Goal: Task Accomplishment & Management: Manage account settings

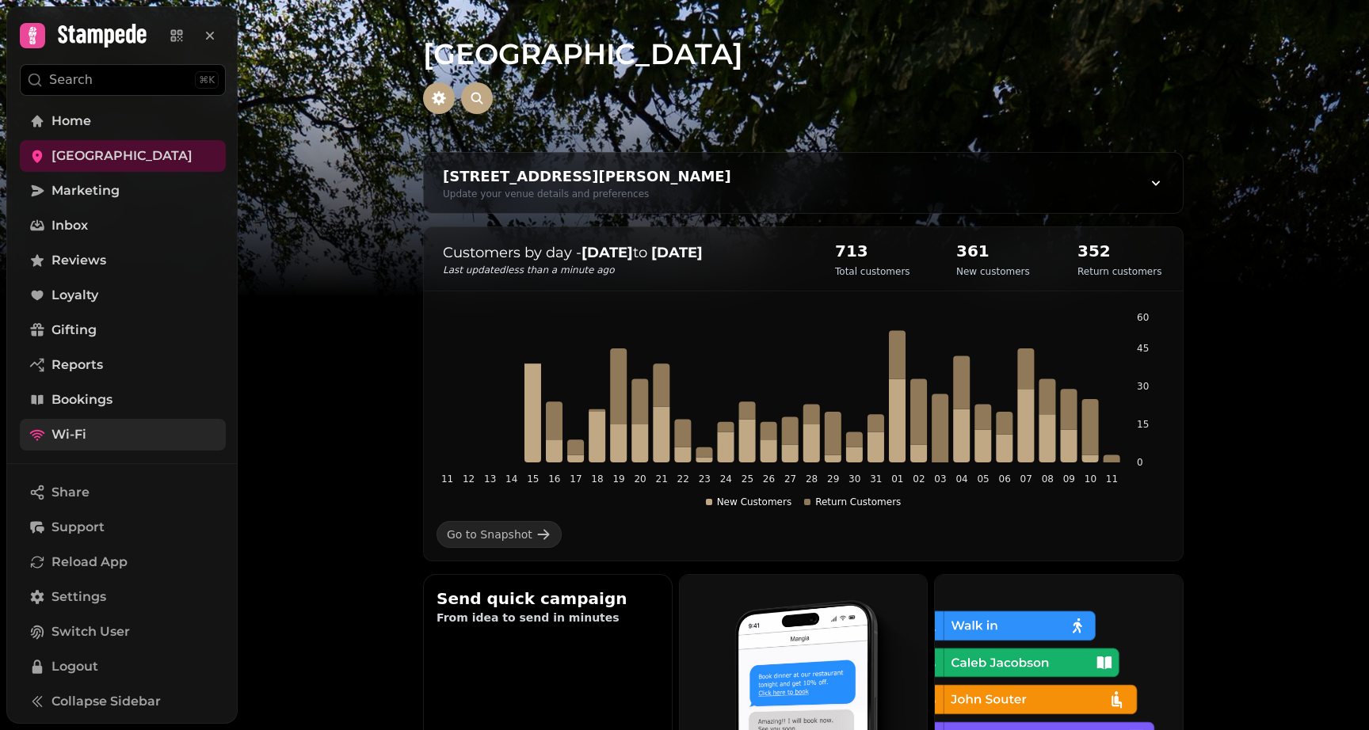
click at [114, 438] on link "Wi-Fi" at bounding box center [123, 435] width 206 height 32
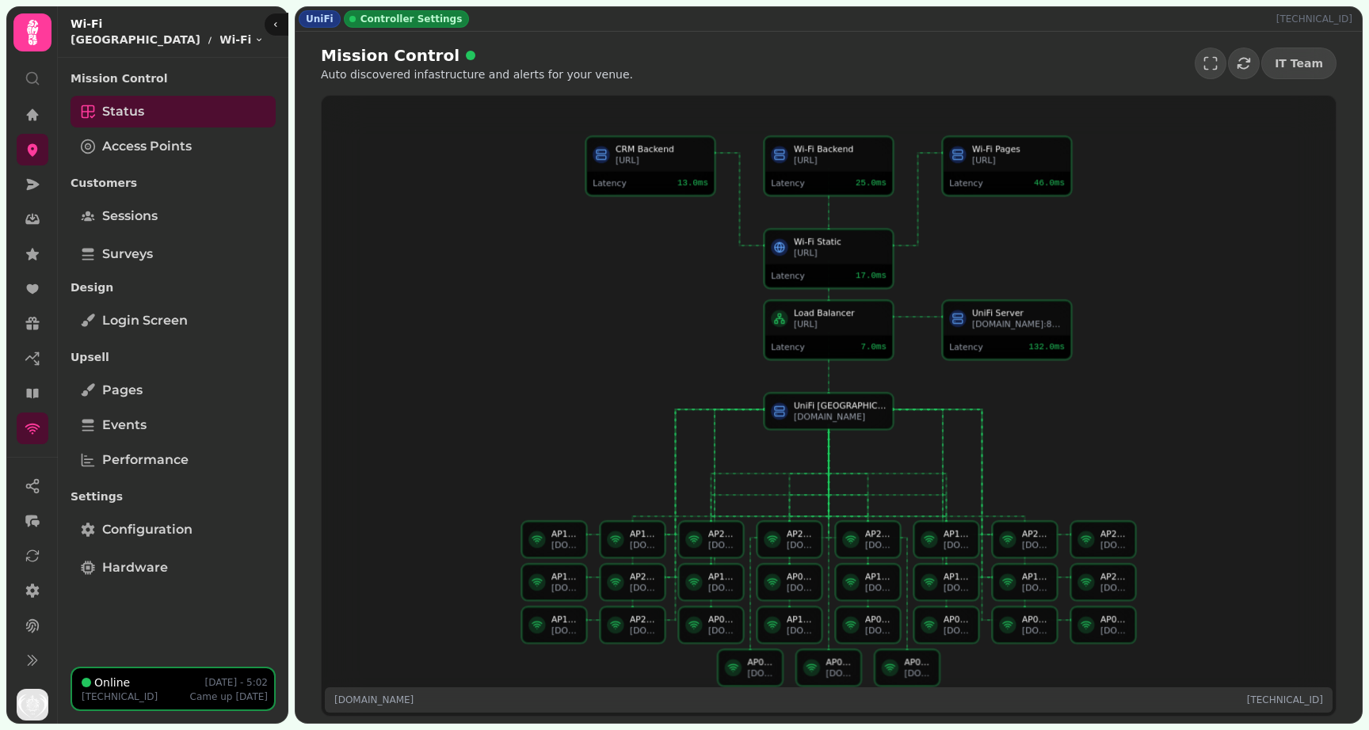
click at [193, 163] on div "Mission Control Status Access Points" at bounding box center [173, 114] width 205 height 101
click at [177, 154] on span "Access Points" at bounding box center [147, 146] width 90 height 19
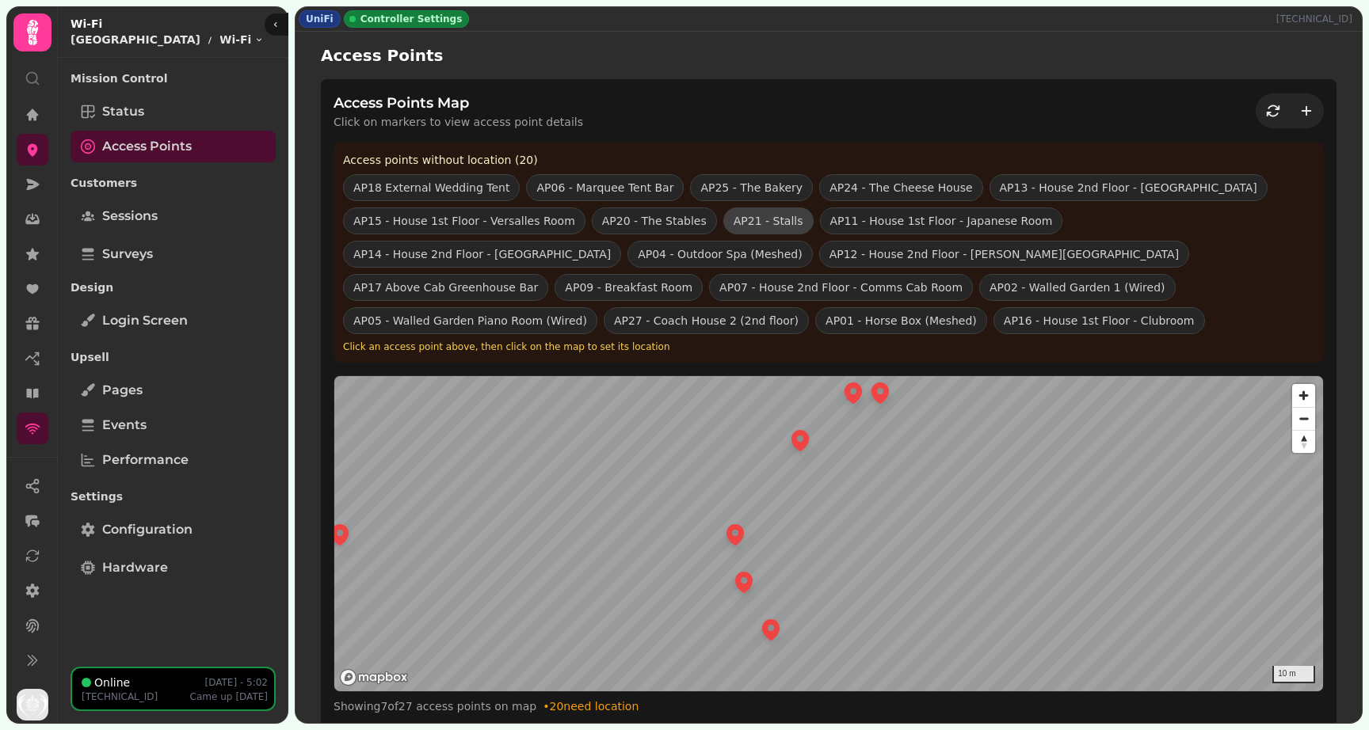
click at [760, 221] on button "AP21 - Stalls" at bounding box center [768, 221] width 90 height 27
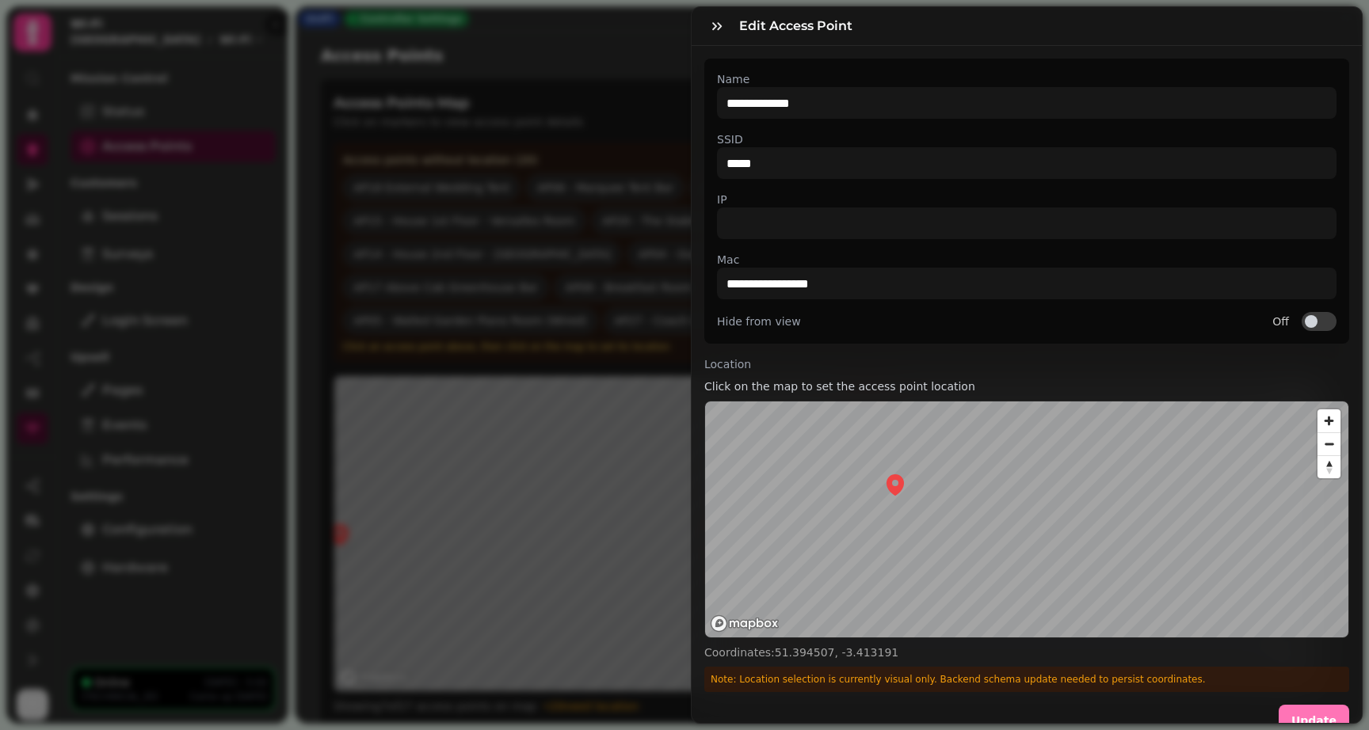
click at [1314, 721] on span "Update" at bounding box center [1313, 720] width 45 height 11
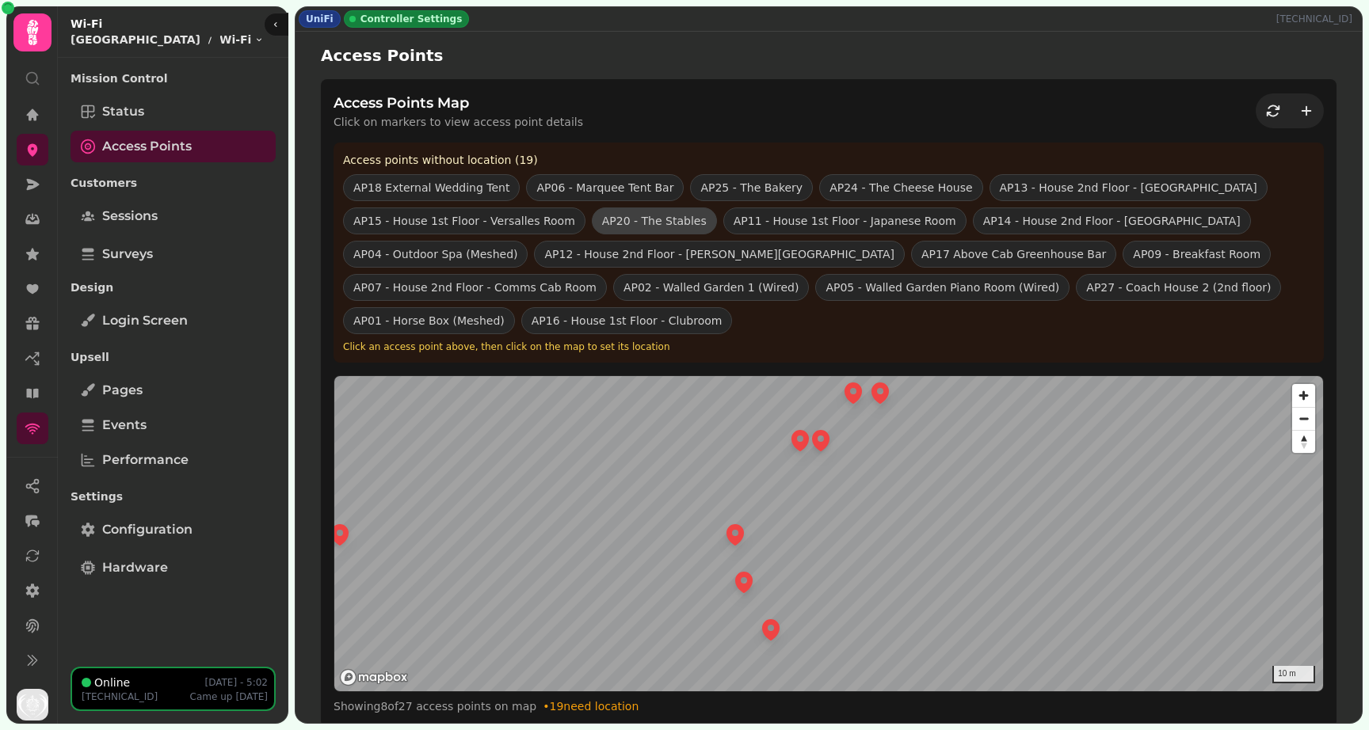
click at [671, 227] on button "AP20 - The Stables" at bounding box center [654, 221] width 125 height 27
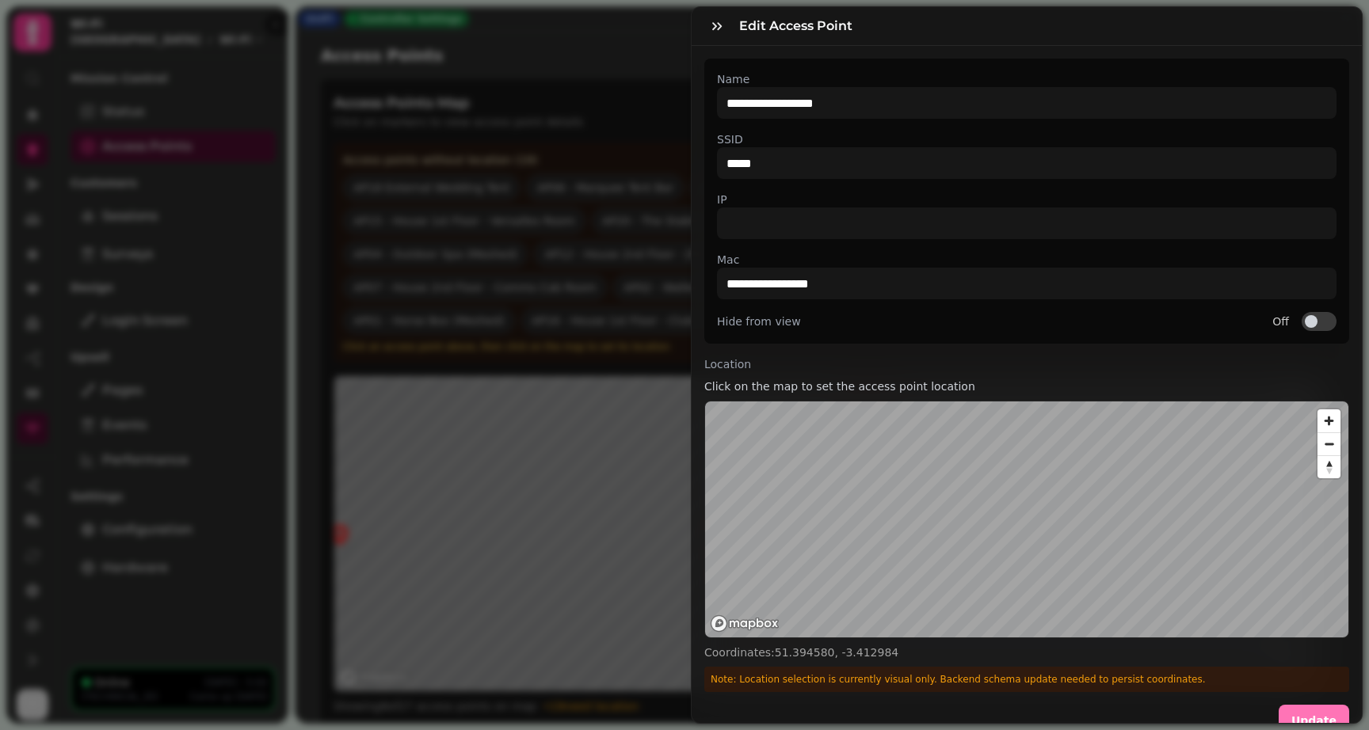
click at [1316, 722] on span "Update" at bounding box center [1313, 720] width 45 height 11
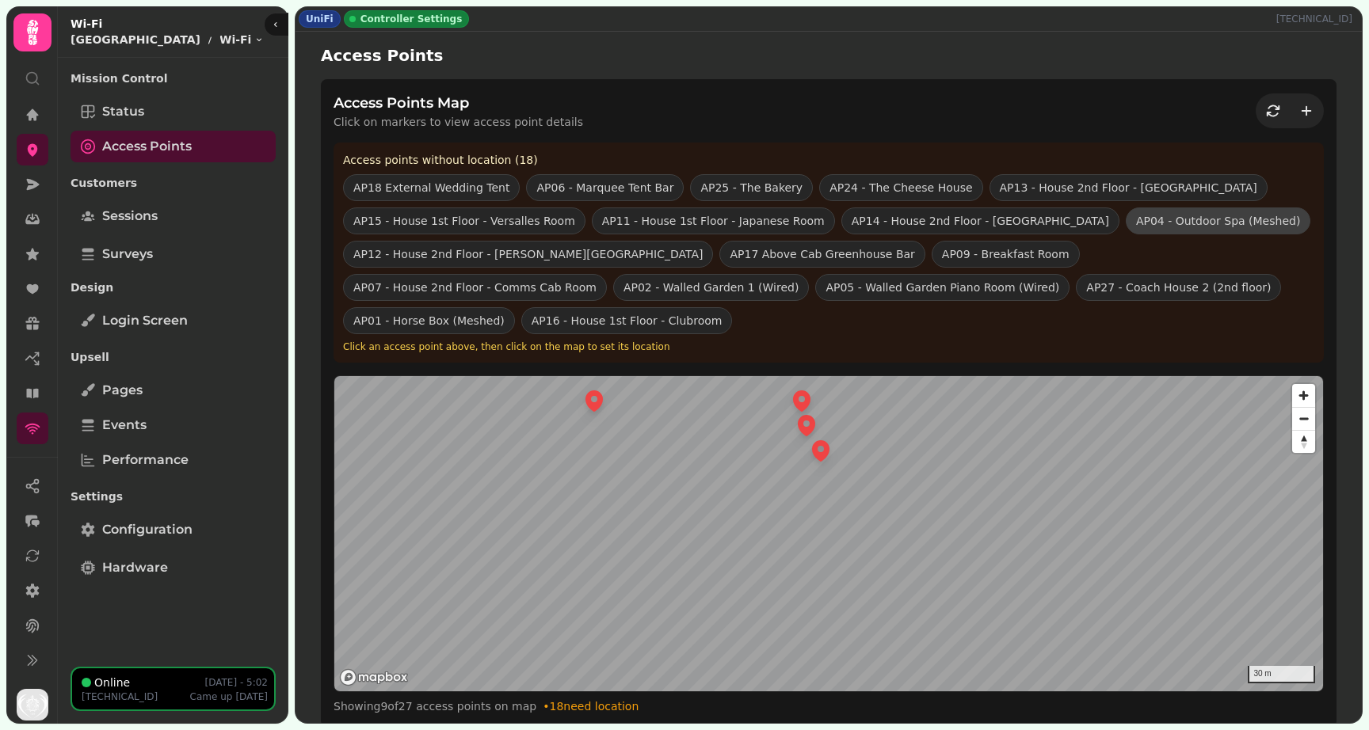
click at [1126, 230] on button "AP04 - Outdoor Spa (Meshed)" at bounding box center [1218, 221] width 185 height 27
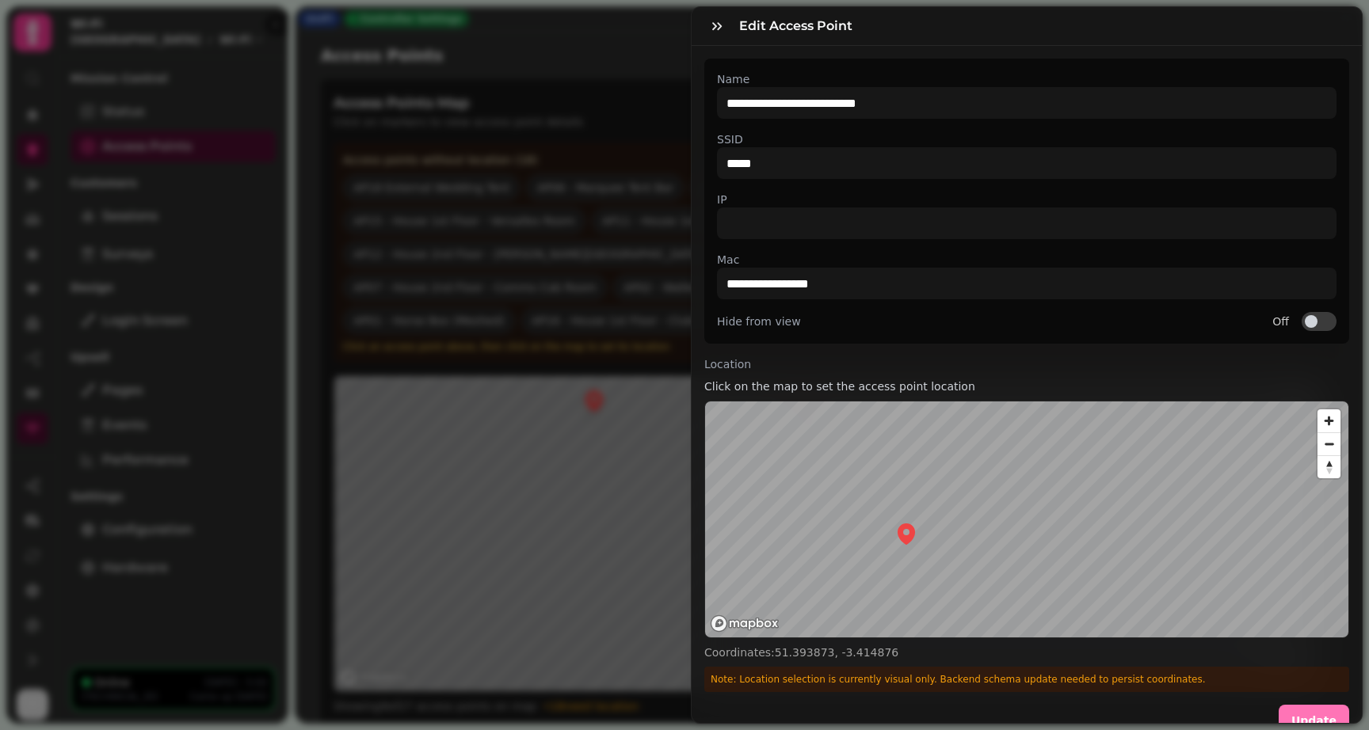
click at [1341, 721] on button "Update" at bounding box center [1314, 721] width 71 height 32
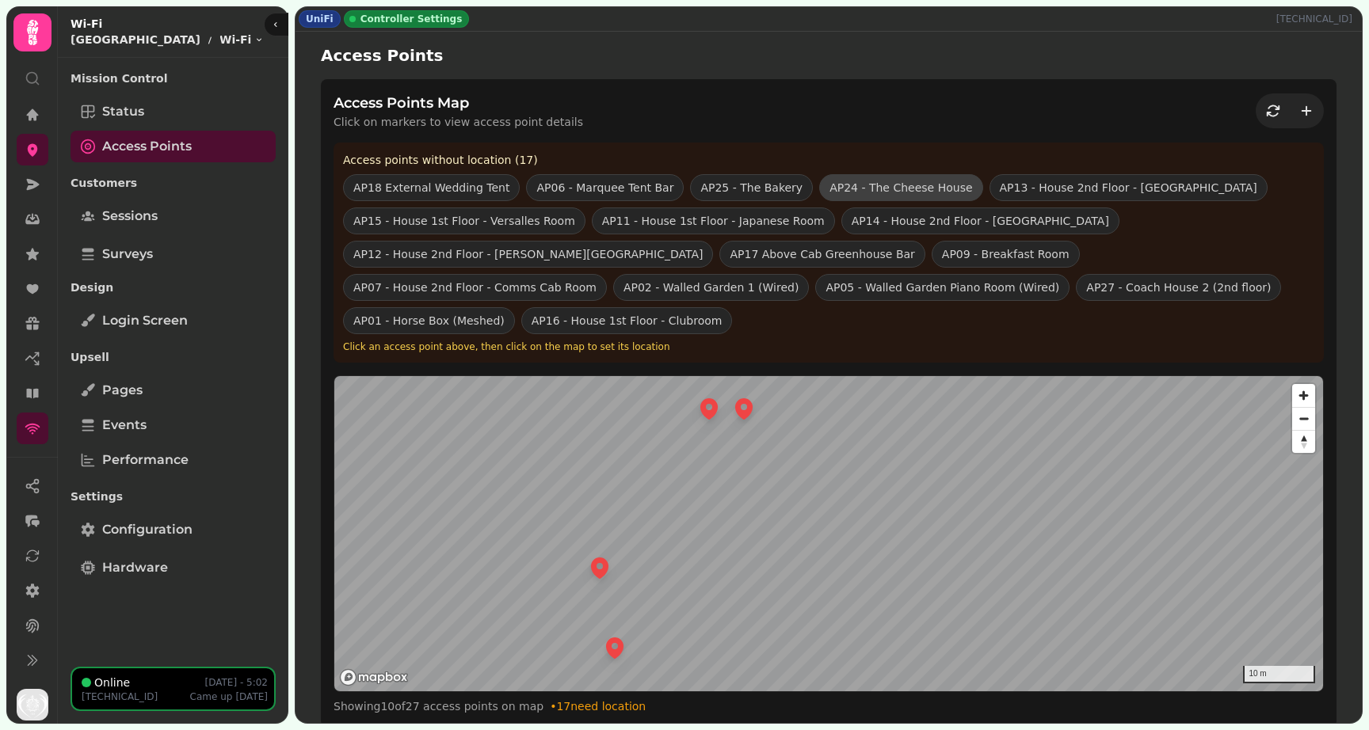
click at [855, 182] on button "AP24 - The Cheese House" at bounding box center [900, 187] width 163 height 27
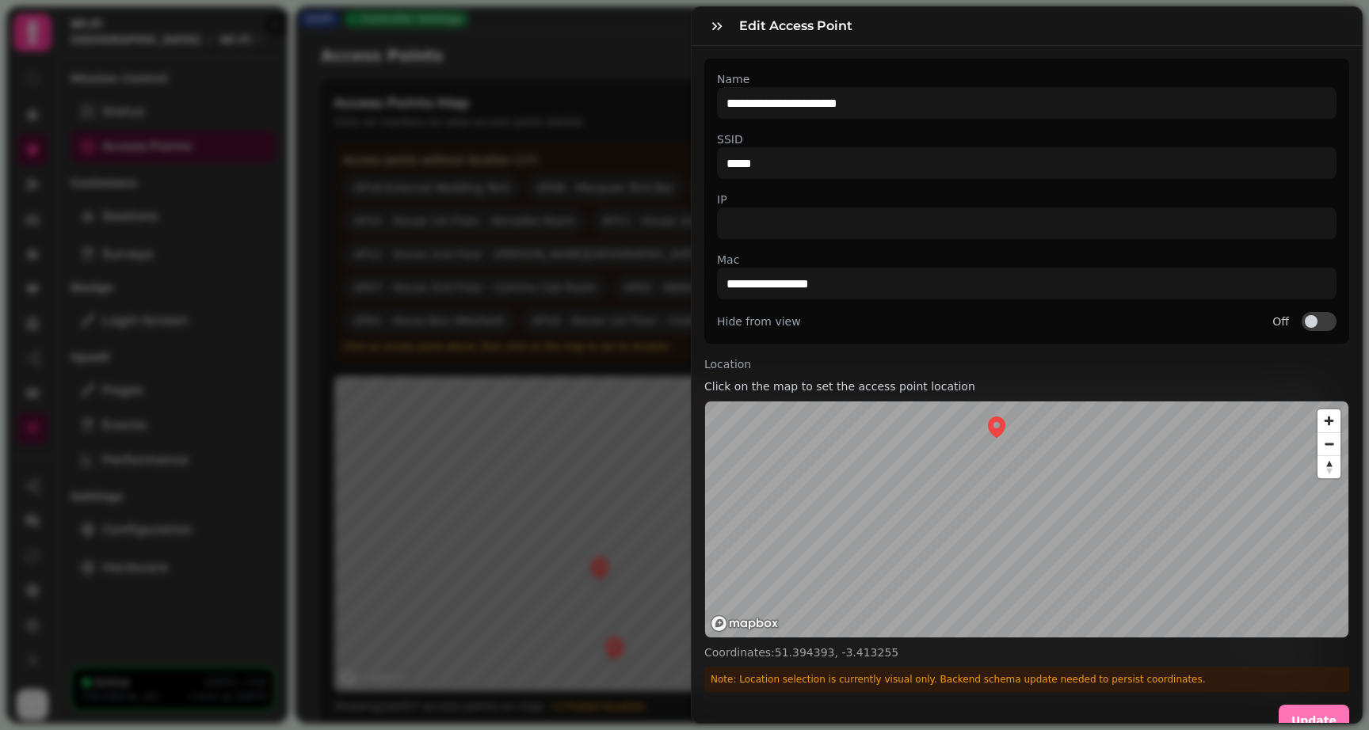
click at [1294, 711] on button "Update" at bounding box center [1314, 721] width 71 height 32
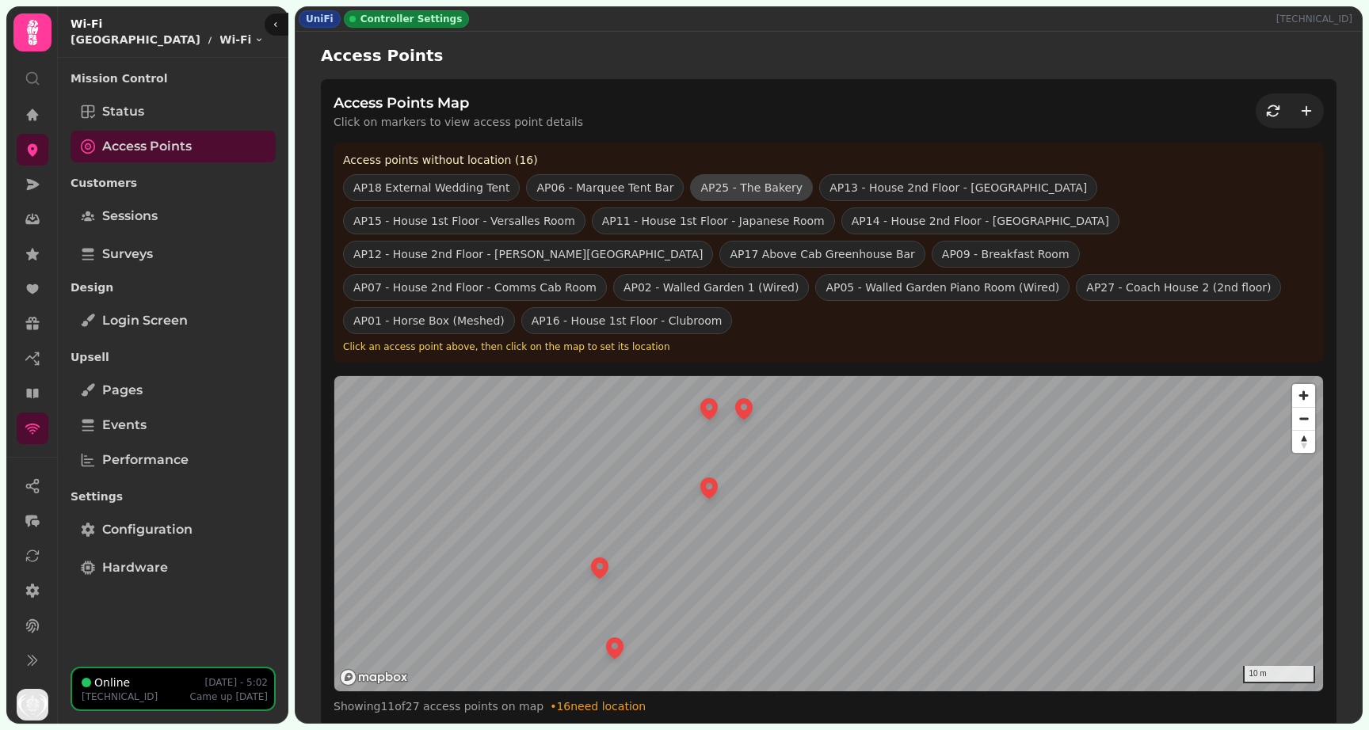
click at [746, 185] on button "AP25 - The Bakery" at bounding box center [751, 187] width 123 height 27
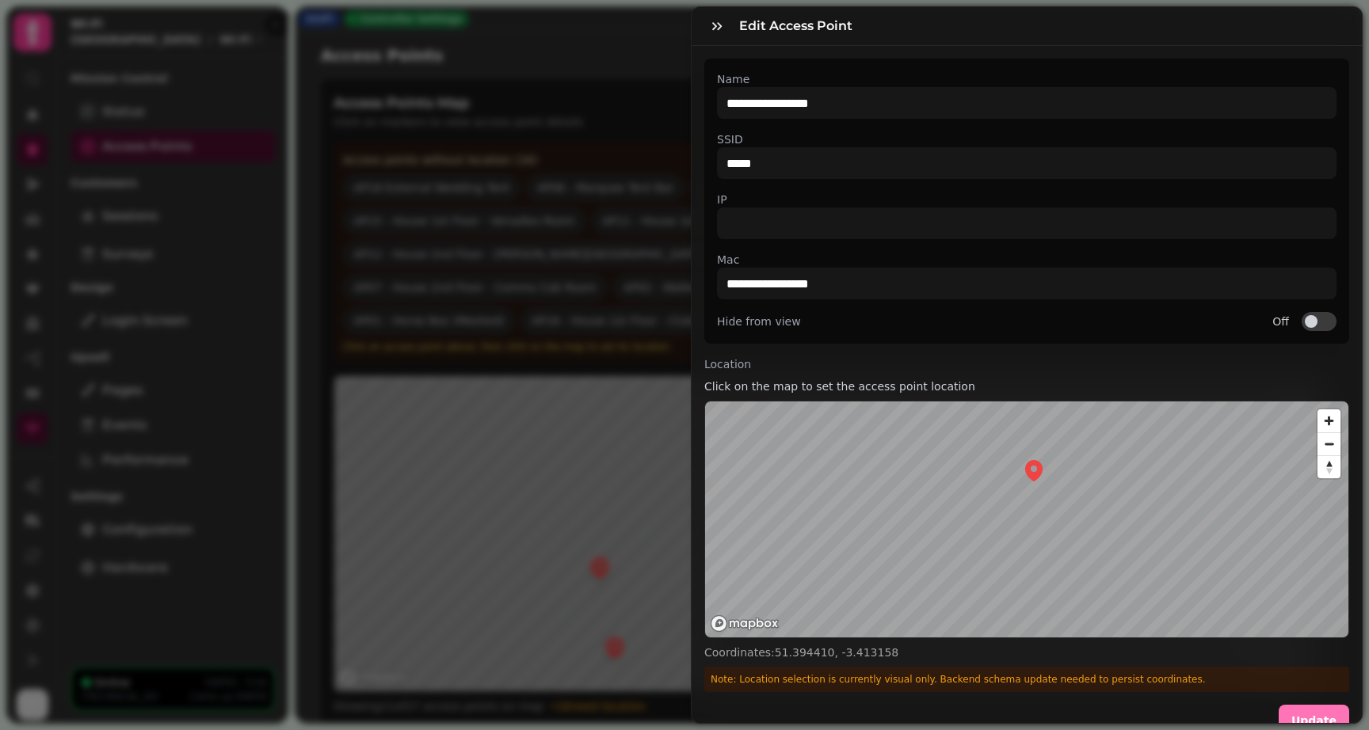
click at [1298, 720] on span "Update" at bounding box center [1313, 720] width 45 height 11
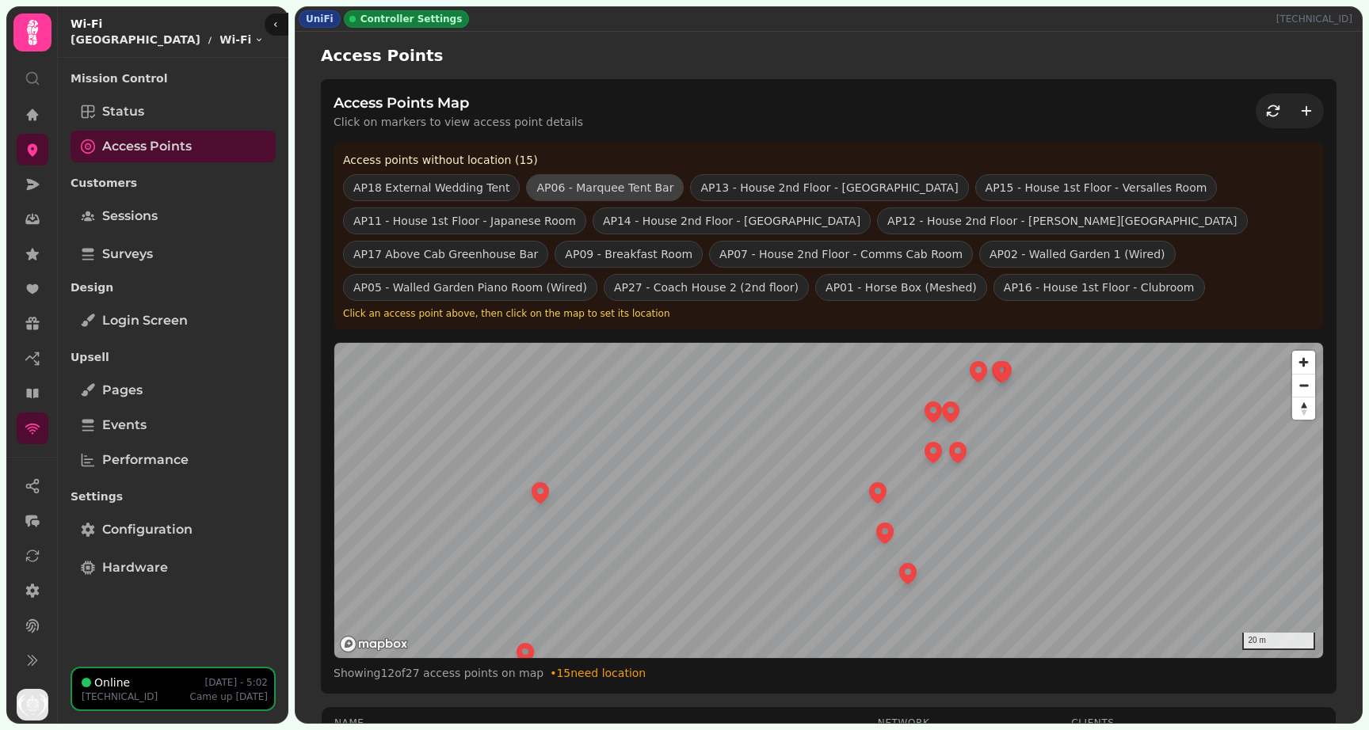
click at [575, 186] on button "AP06 - Marquee Tent Bar" at bounding box center [605, 187] width 158 height 27
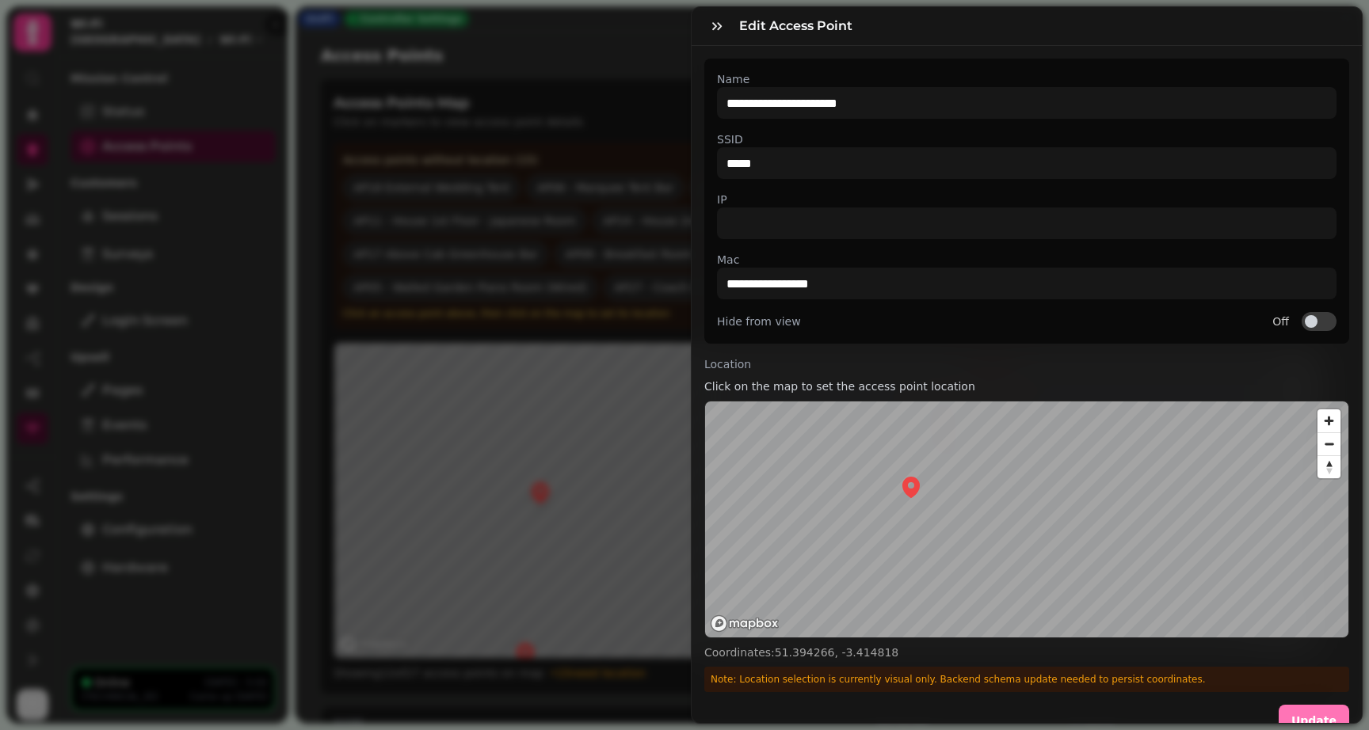
click at [1309, 712] on button "Update" at bounding box center [1314, 721] width 71 height 32
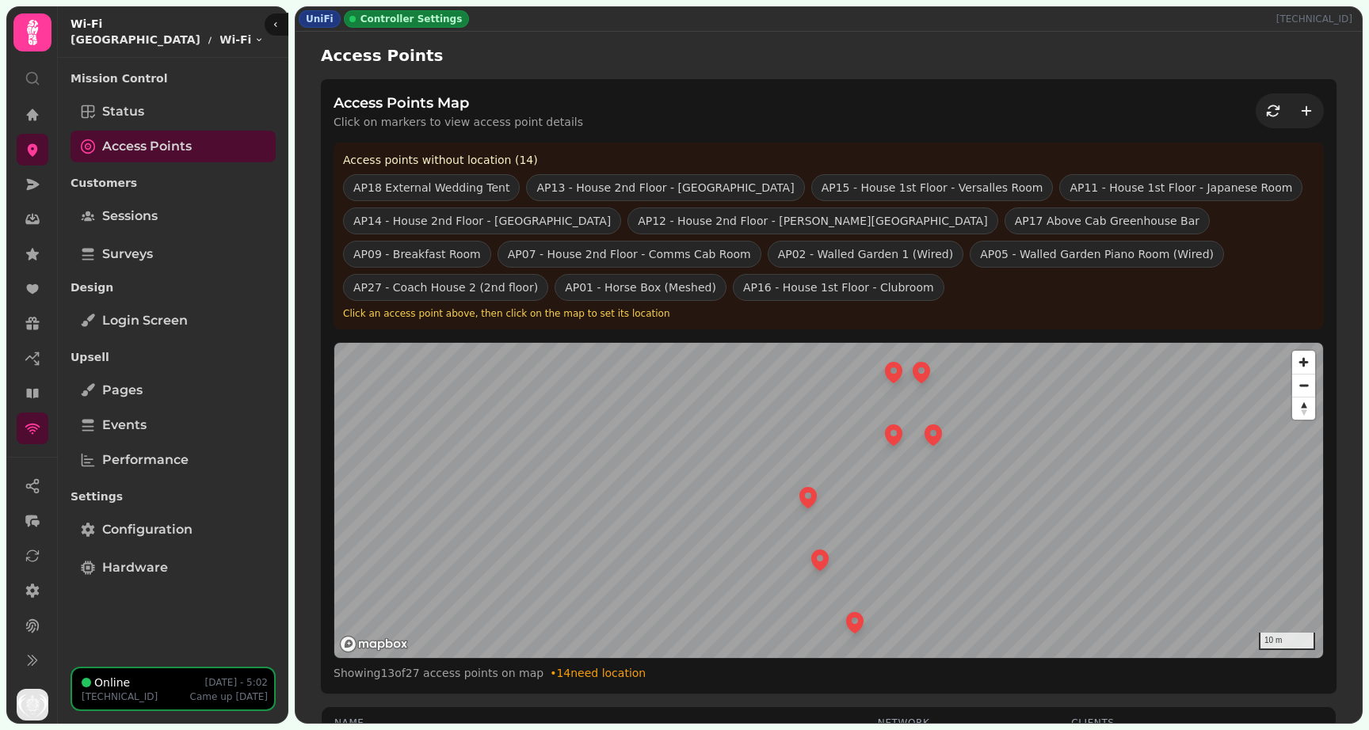
click at [814, 497] on icon "Map marker" at bounding box center [807, 497] width 17 height 21
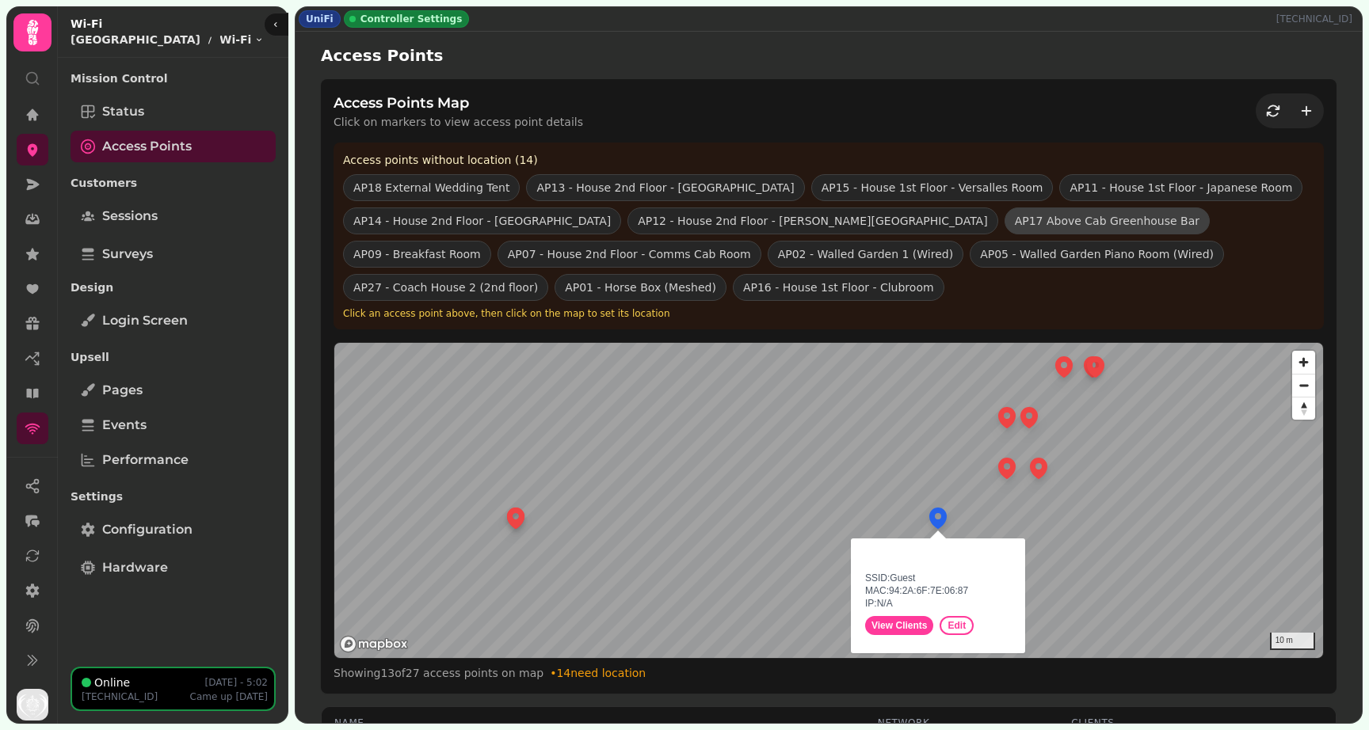
click at [1004, 216] on button "AP17 Above Cab Greenhouse Bar" at bounding box center [1106, 221] width 205 height 27
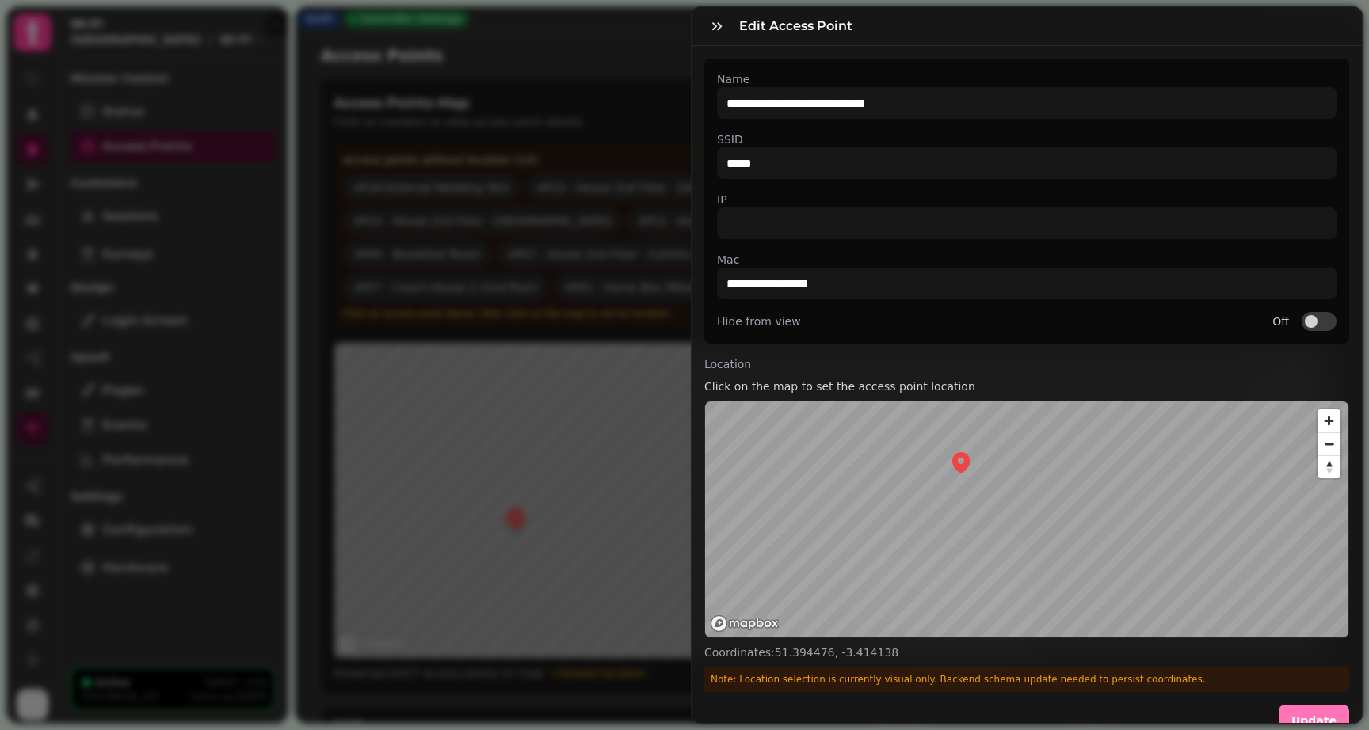
click at [1310, 721] on span "Update" at bounding box center [1313, 720] width 45 height 11
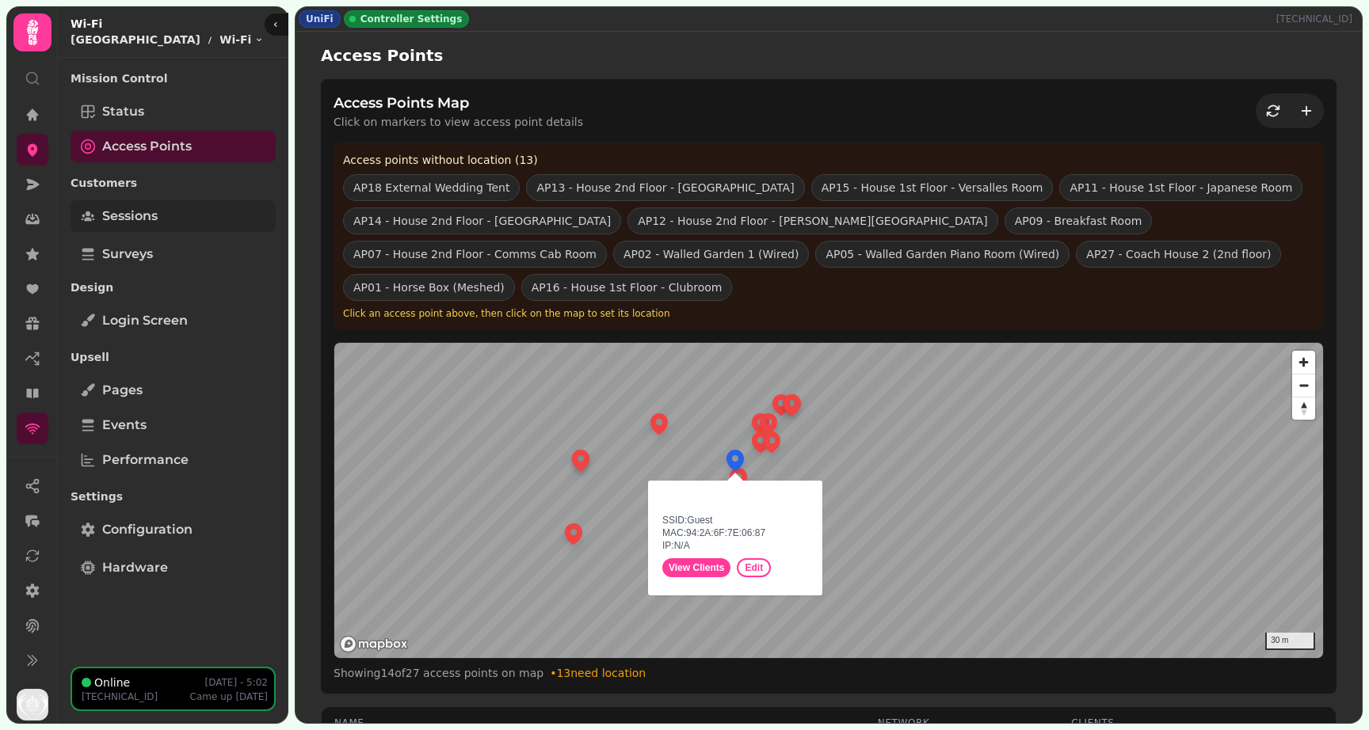
click at [104, 210] on span "Sessions" at bounding box center [129, 216] width 55 height 19
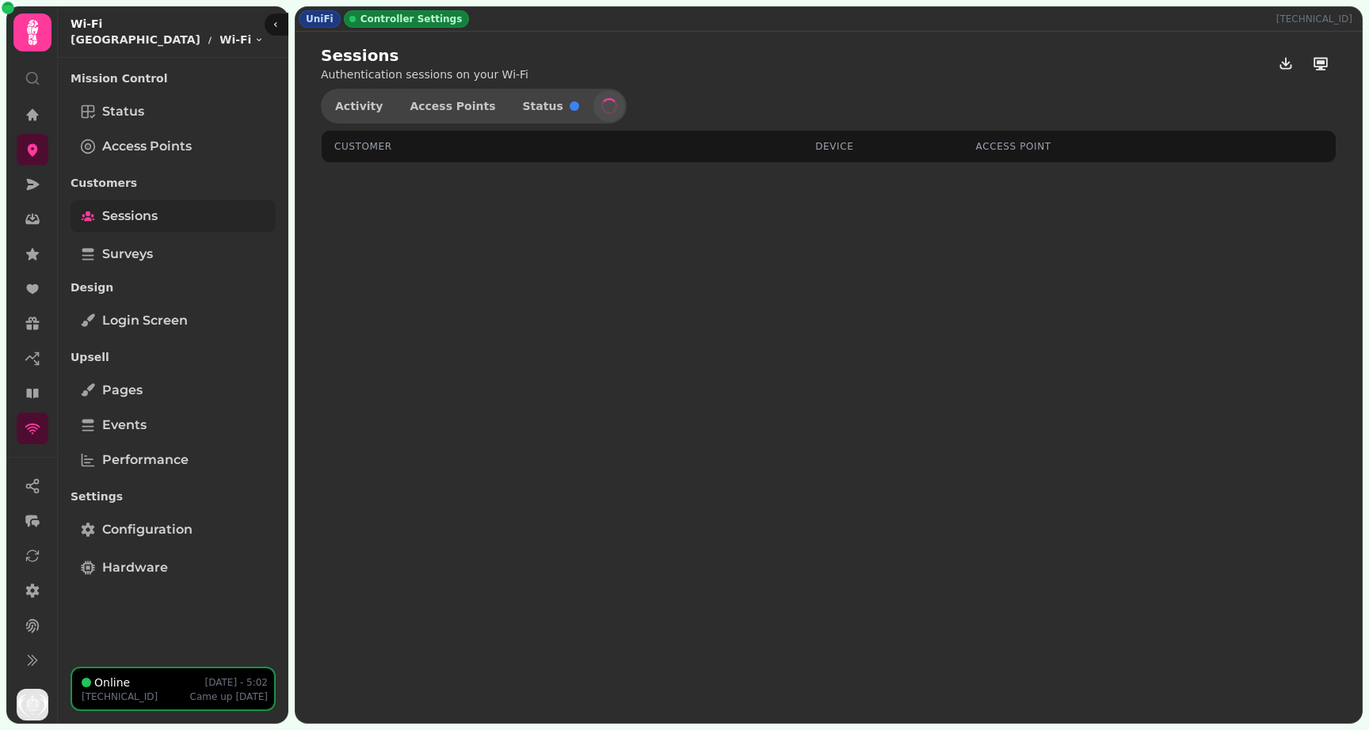
select select "**"
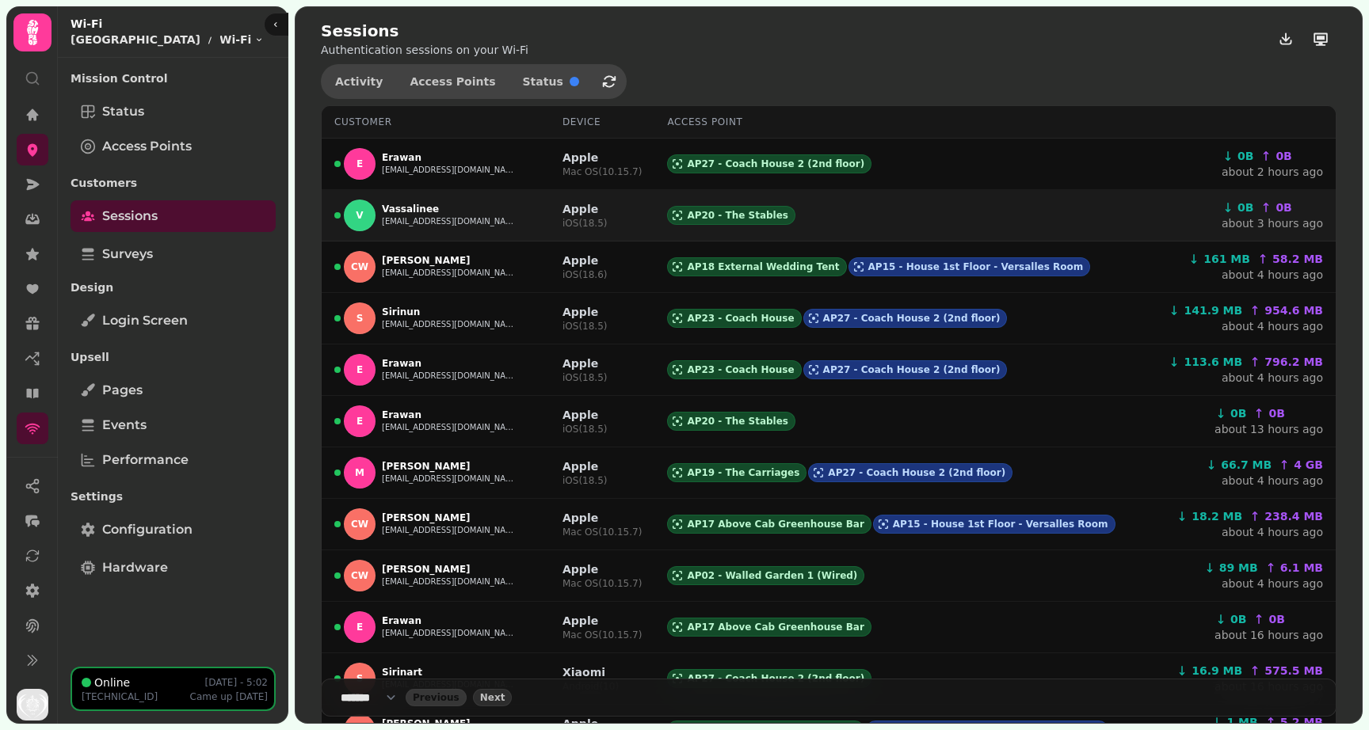
scroll to position [35, 0]
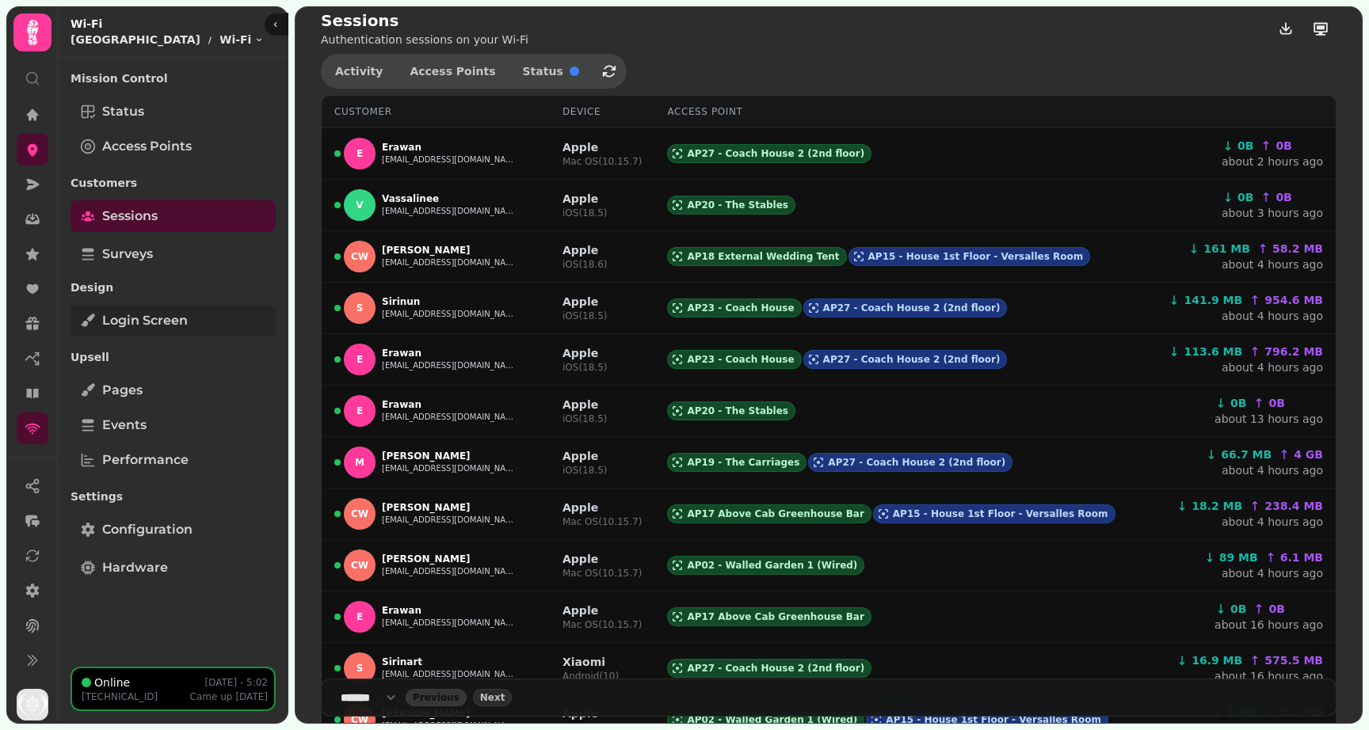
click at [149, 332] on link "Login screen" at bounding box center [173, 321] width 205 height 32
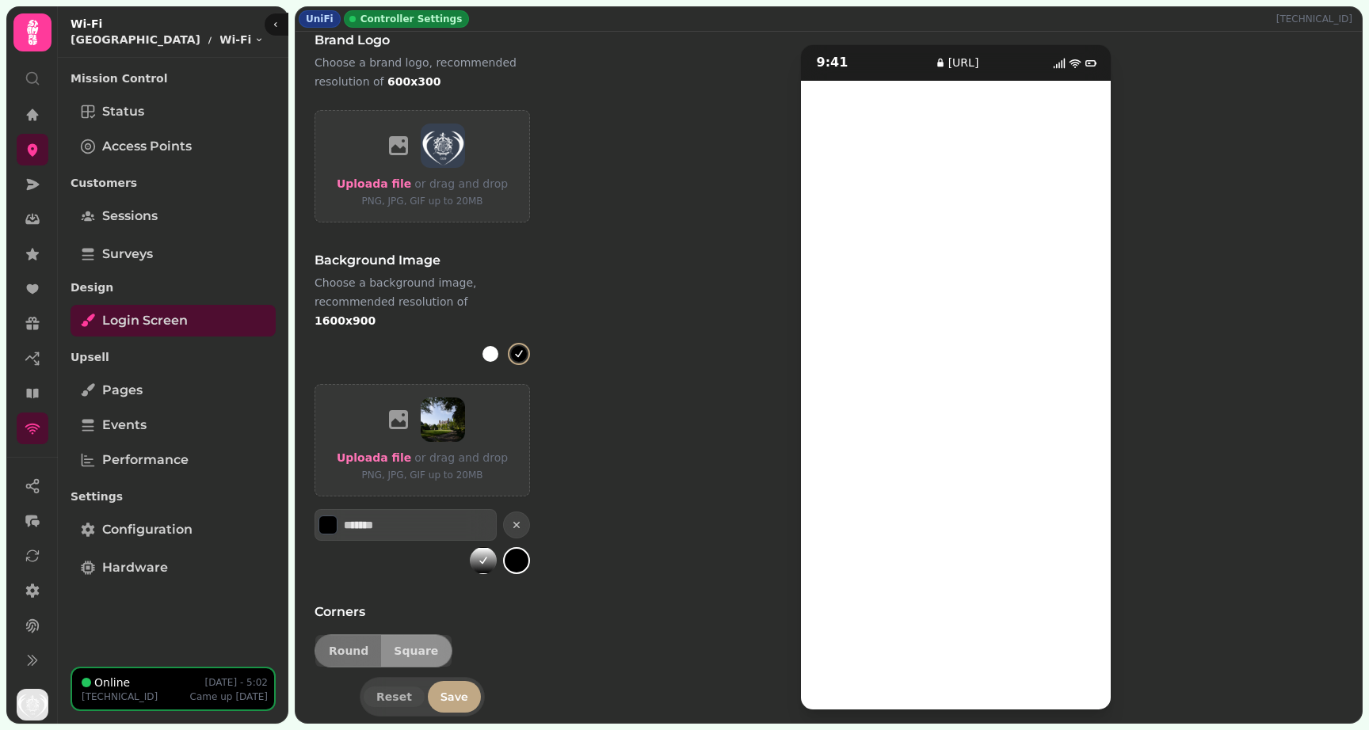
scroll to position [608, 0]
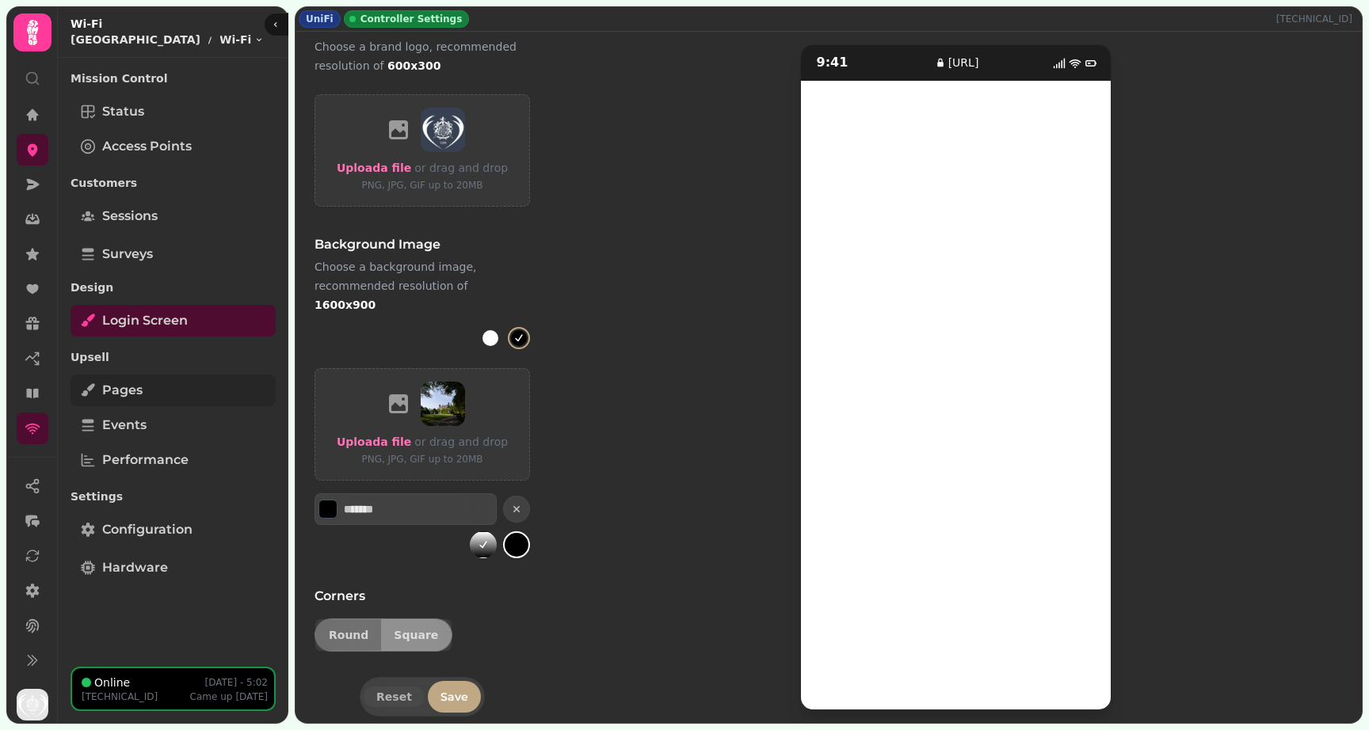
click at [152, 390] on link "Pages" at bounding box center [173, 391] width 205 height 32
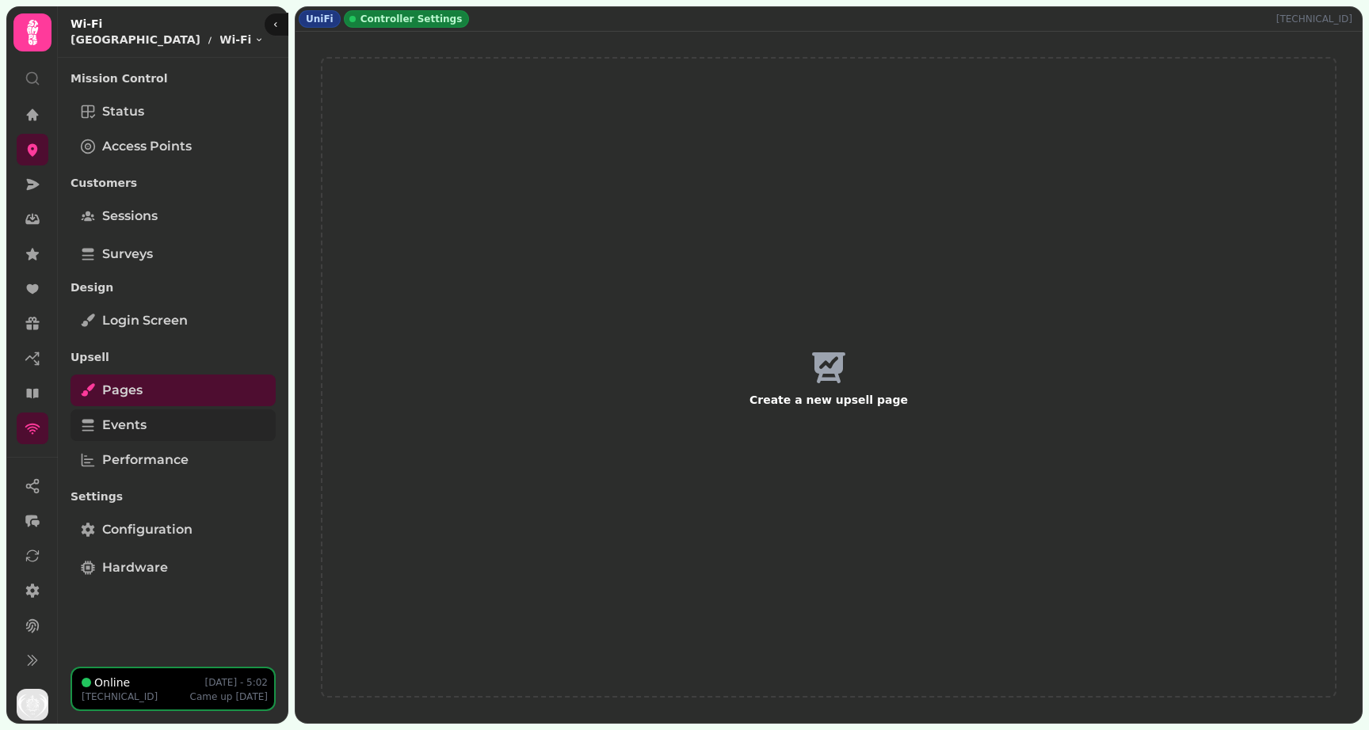
click at [160, 421] on link "Events" at bounding box center [173, 426] width 205 height 32
select select "**"
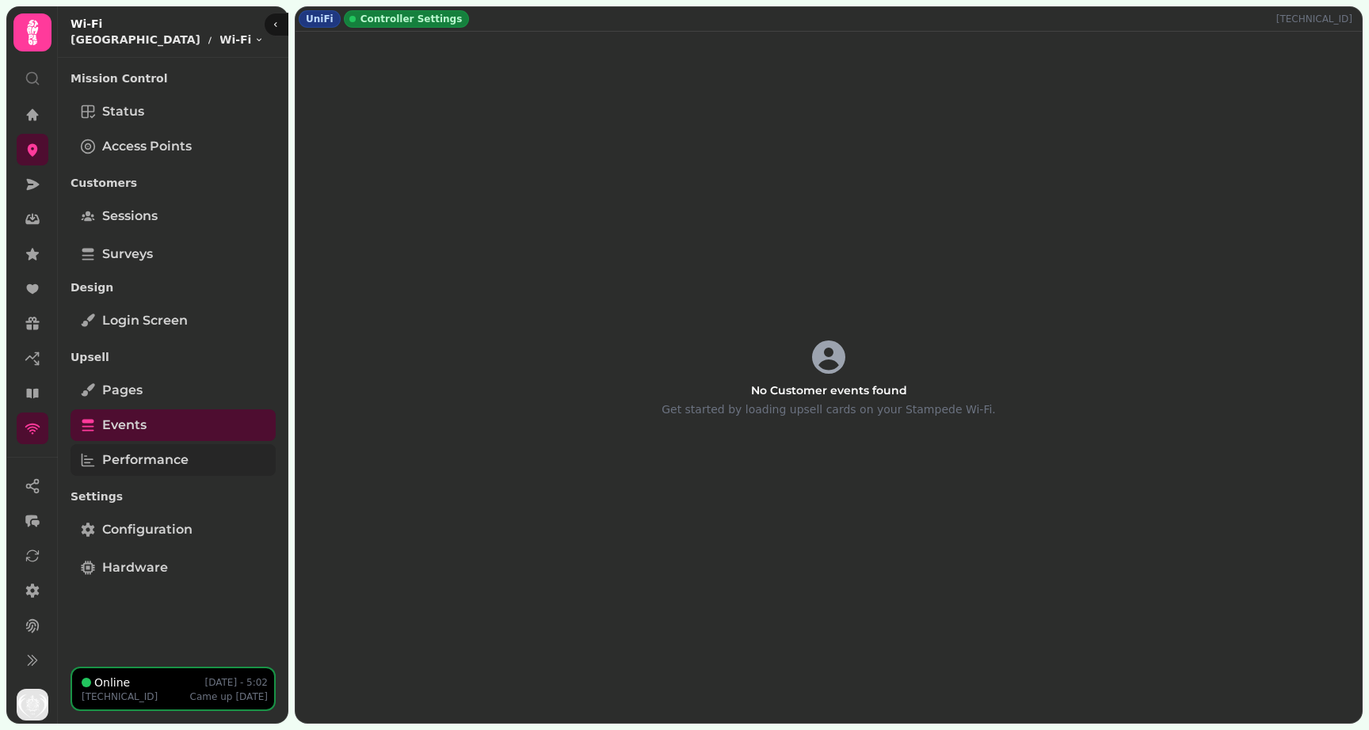
click at [170, 455] on span "Performance" at bounding box center [145, 460] width 86 height 19
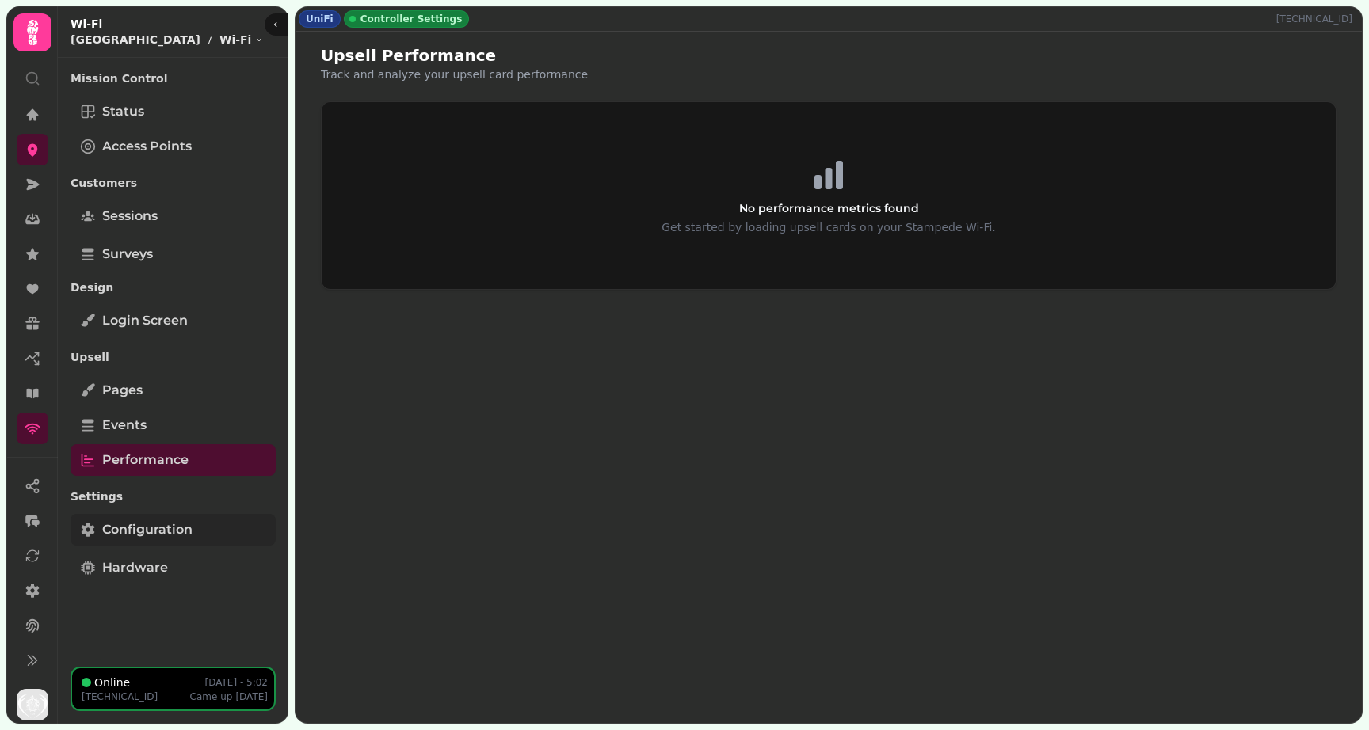
click at [177, 520] on span "Configuration" at bounding box center [147, 529] width 90 height 19
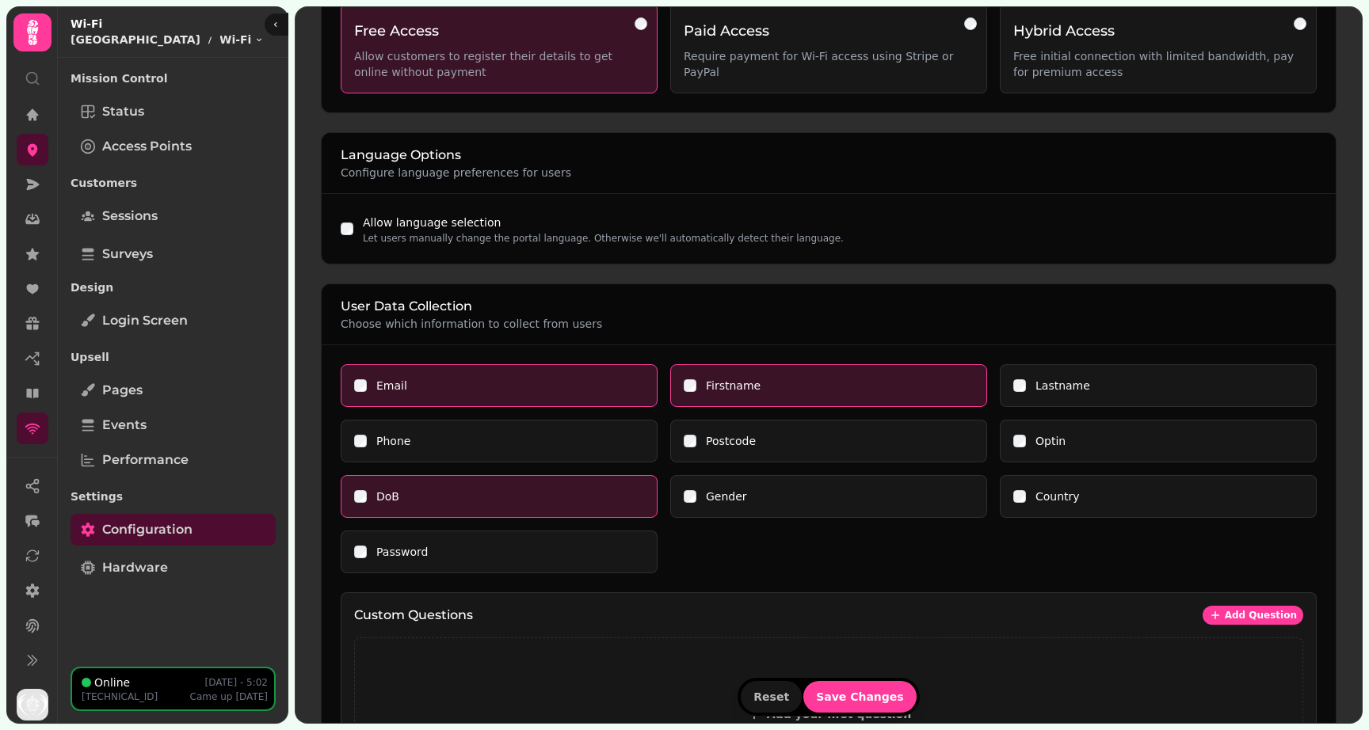
scroll to position [192, 0]
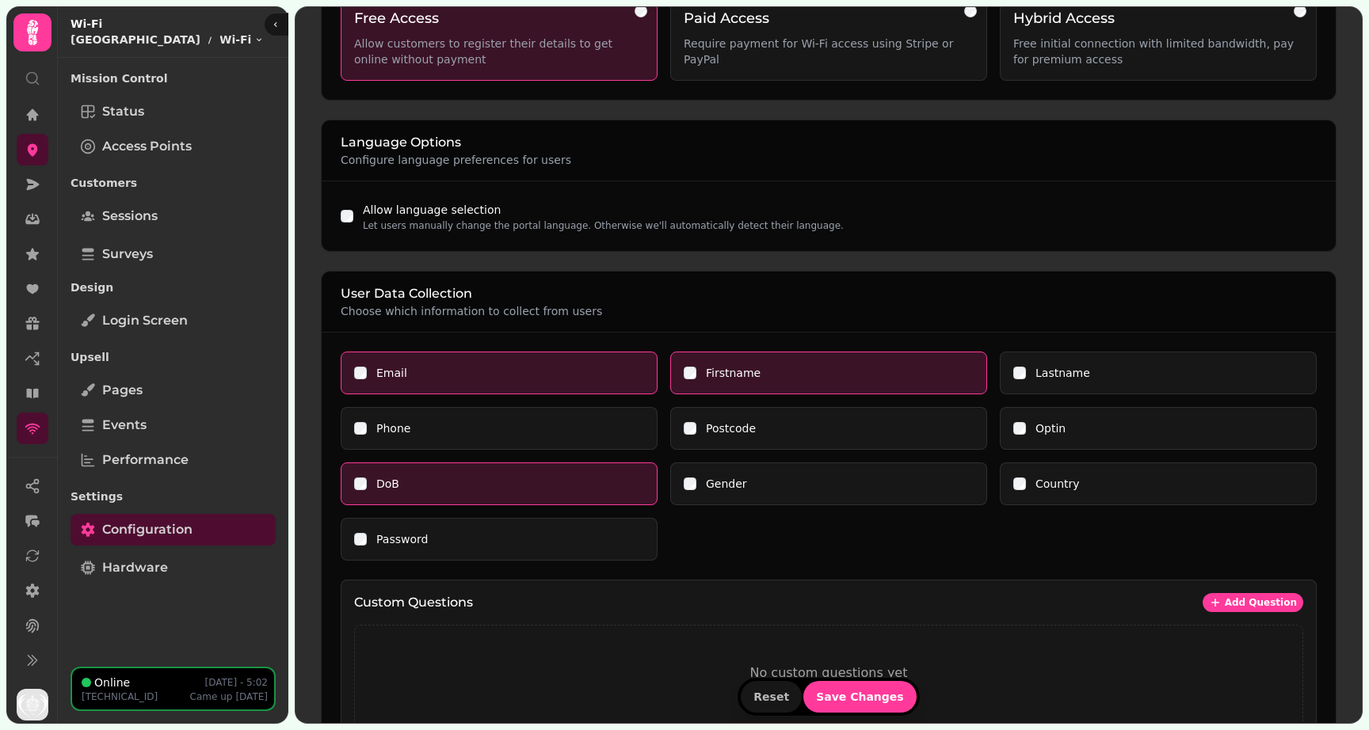
click at [513, 421] on div "Phone" at bounding box center [499, 429] width 290 height 16
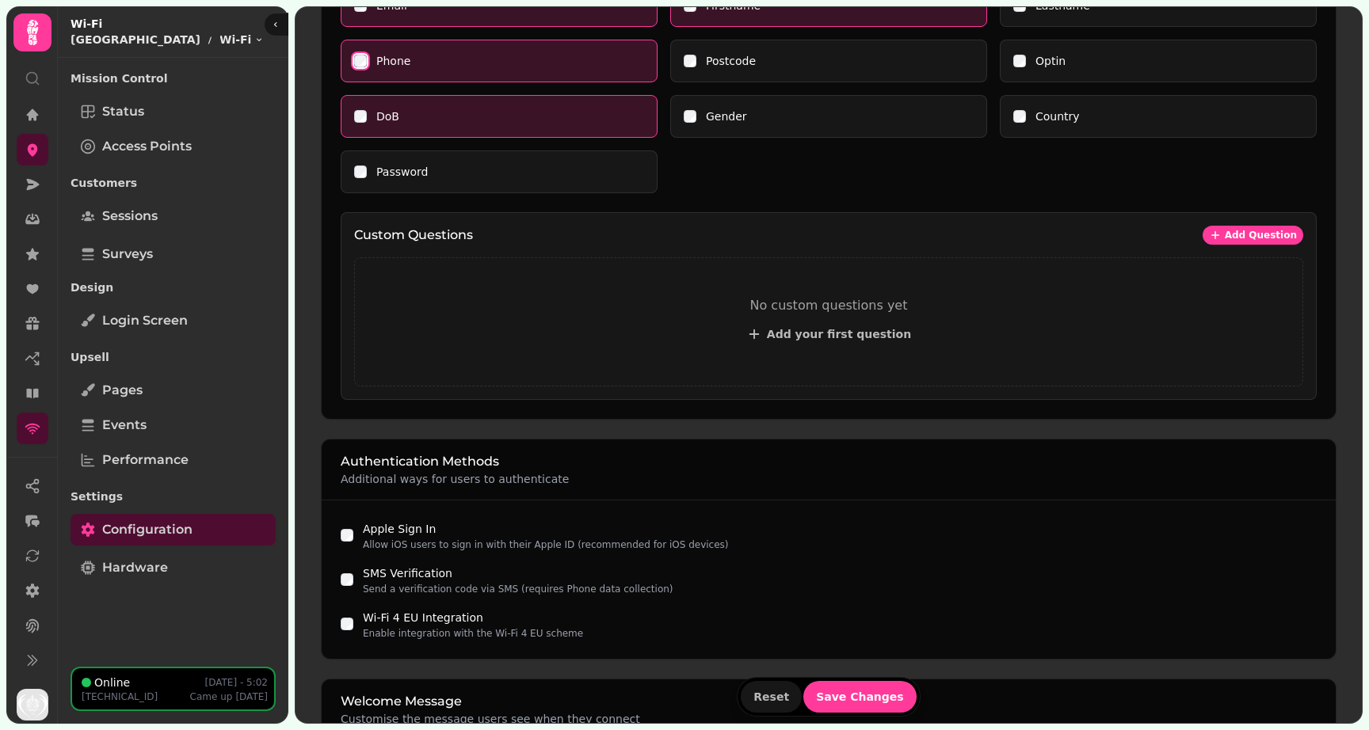
scroll to position [443, 0]
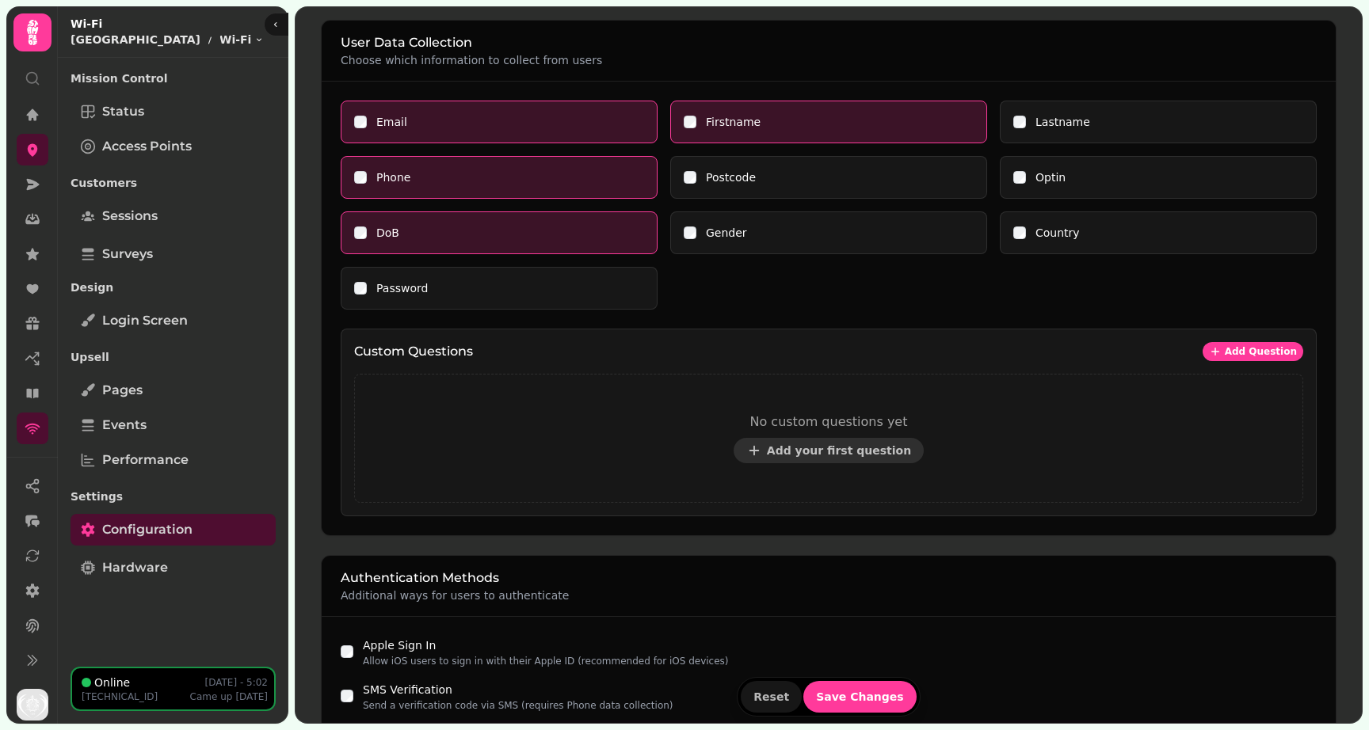
click at [878, 454] on span "Add your first question" at bounding box center [839, 450] width 144 height 11
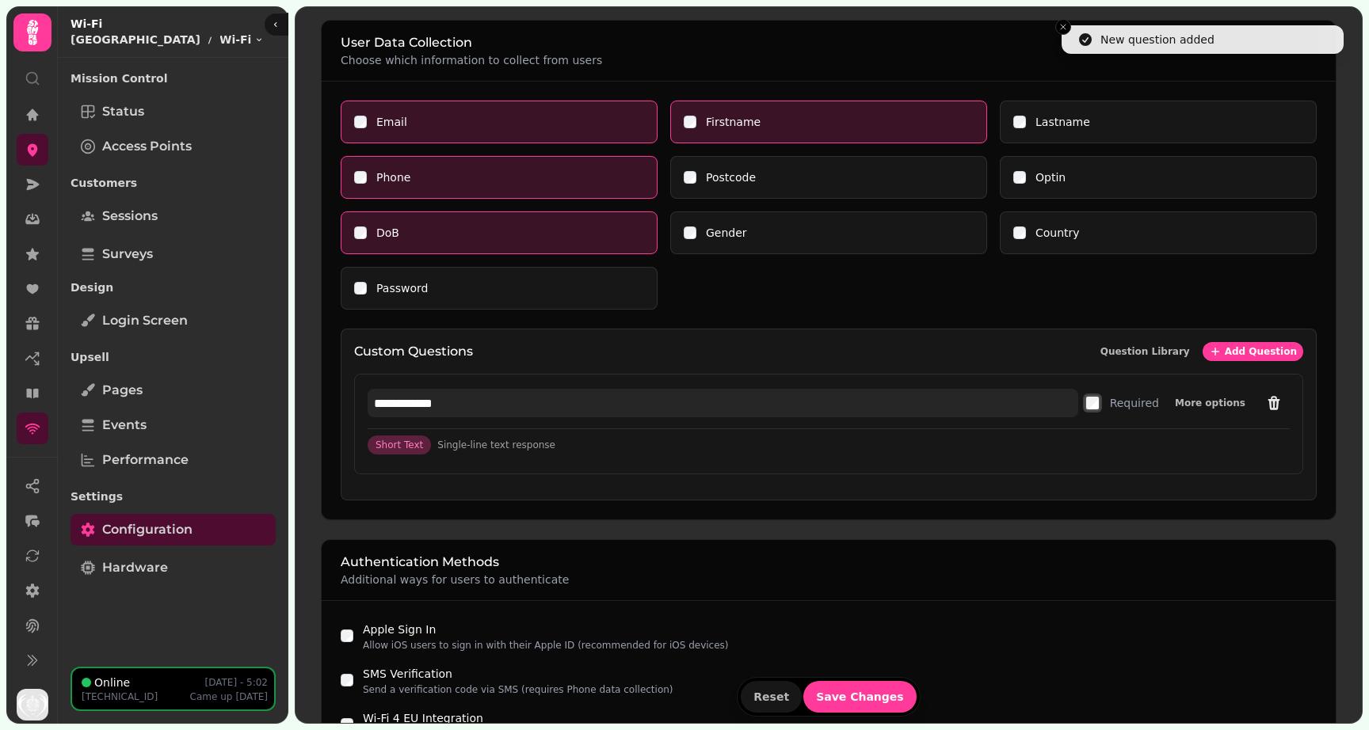
click at [402, 394] on input "**********" at bounding box center [723, 403] width 711 height 29
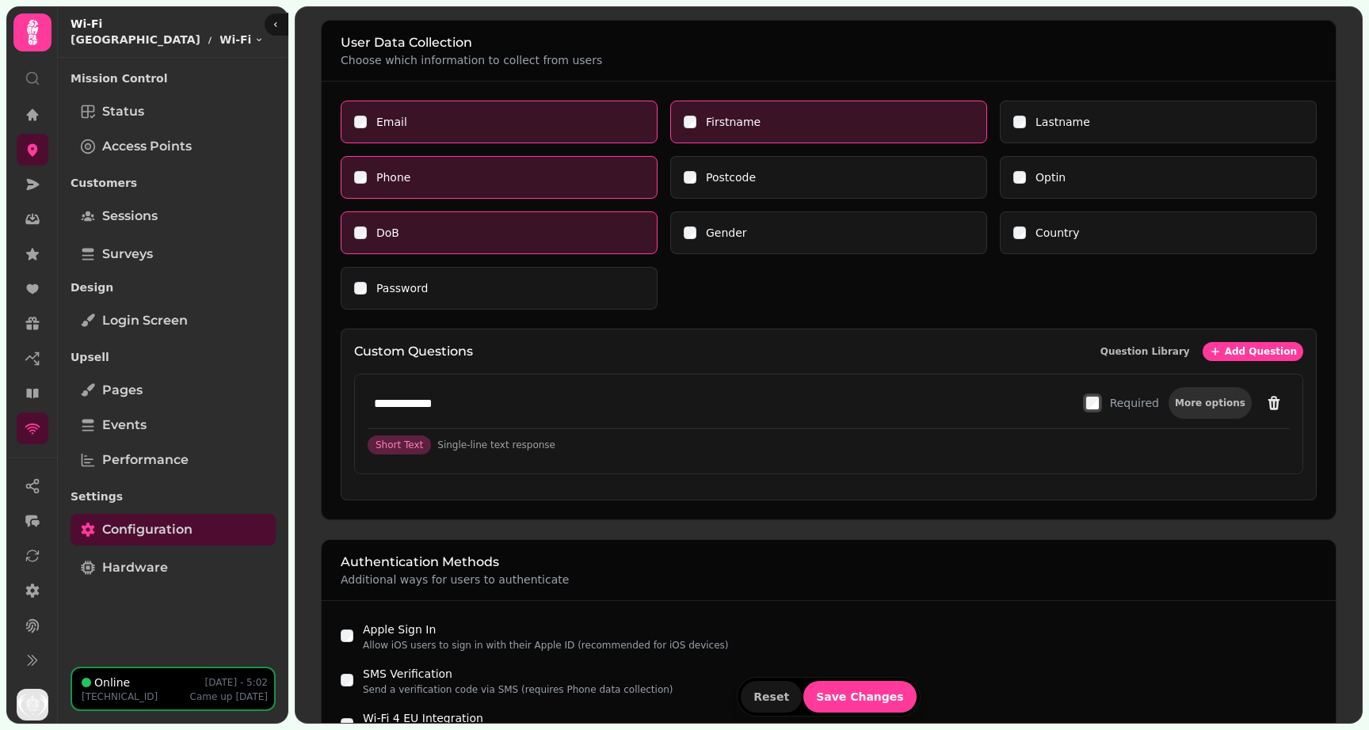
click at [1229, 402] on span "More options" at bounding box center [1210, 403] width 71 height 10
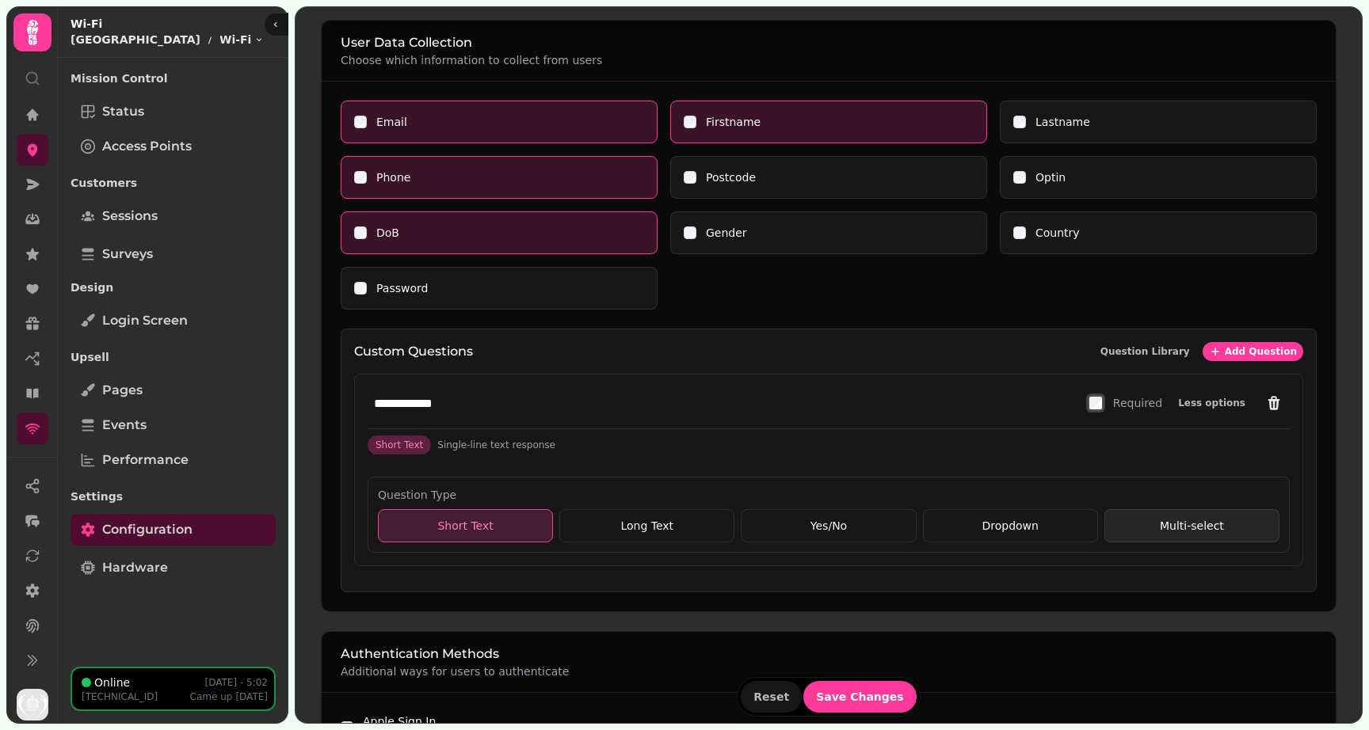
click at [1195, 539] on div "Multi-select" at bounding box center [1191, 525] width 175 height 33
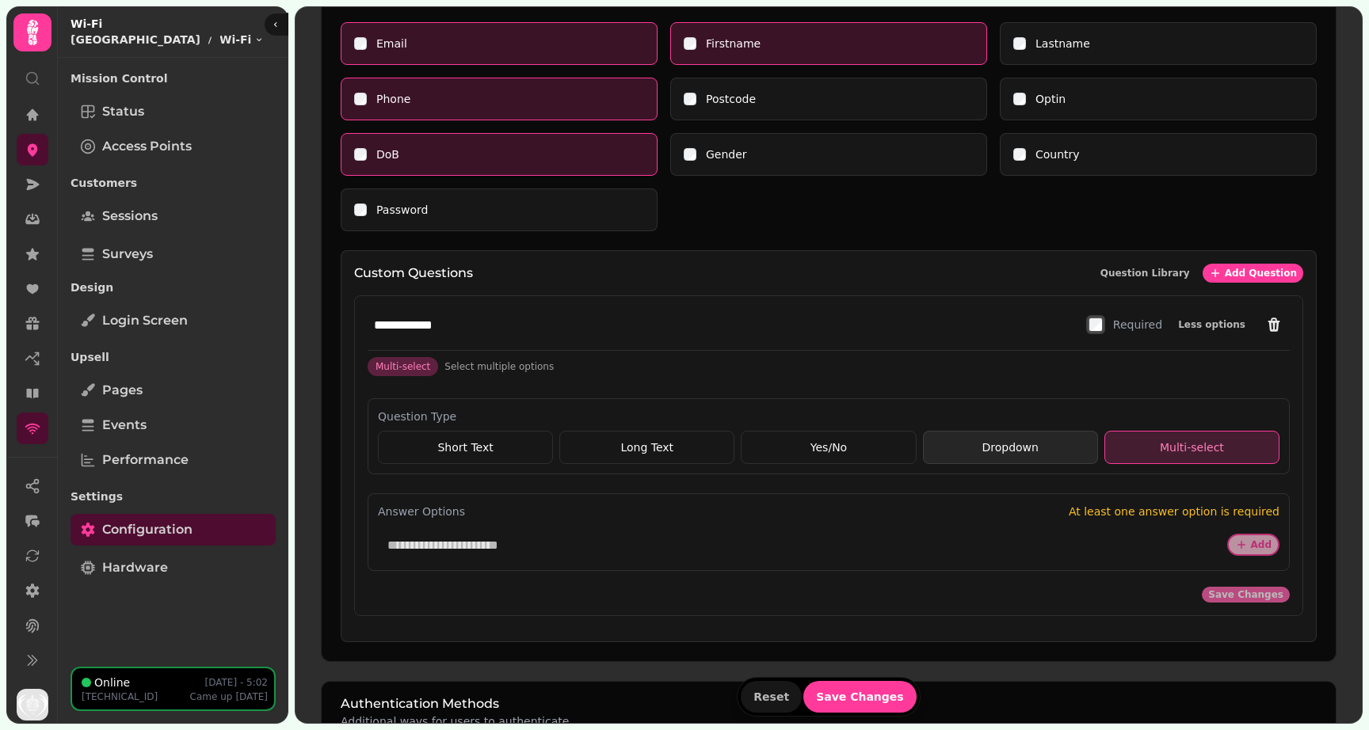
scroll to position [523, 0]
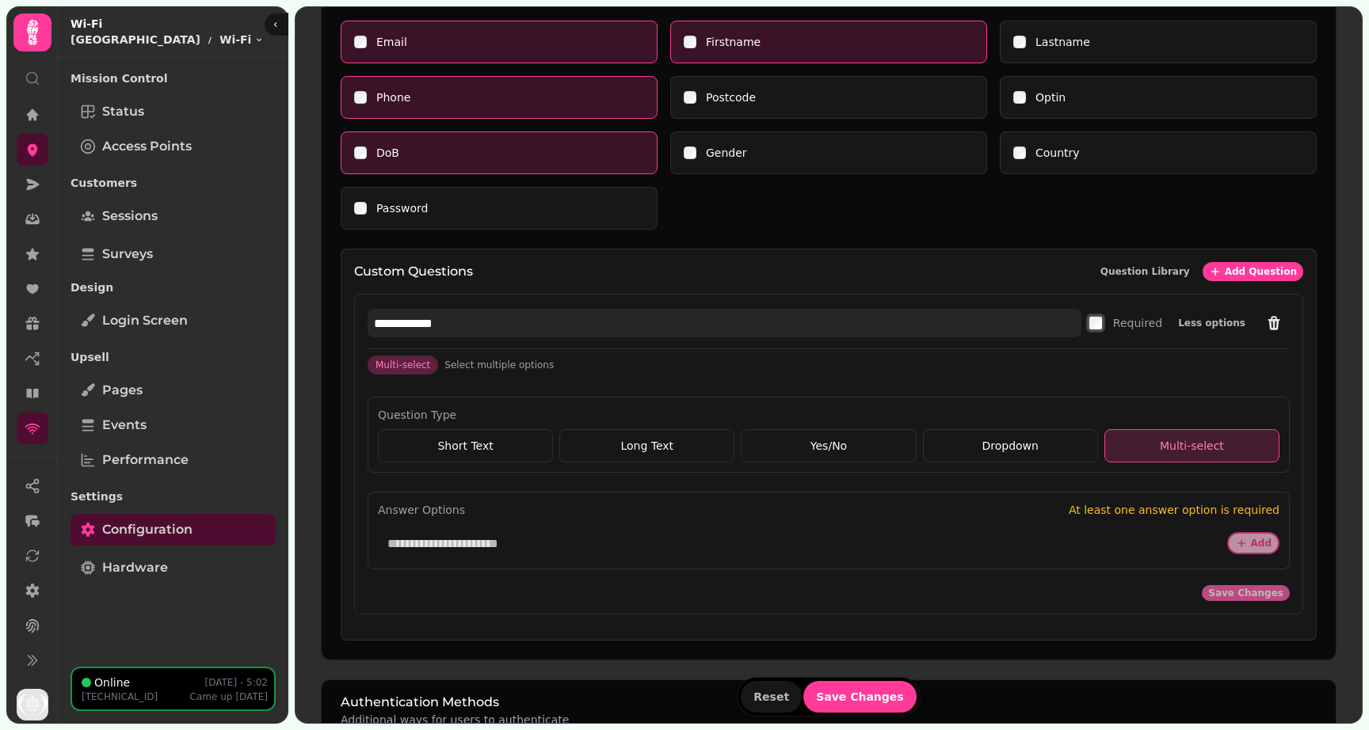
click at [437, 314] on input "**********" at bounding box center [725, 323] width 714 height 29
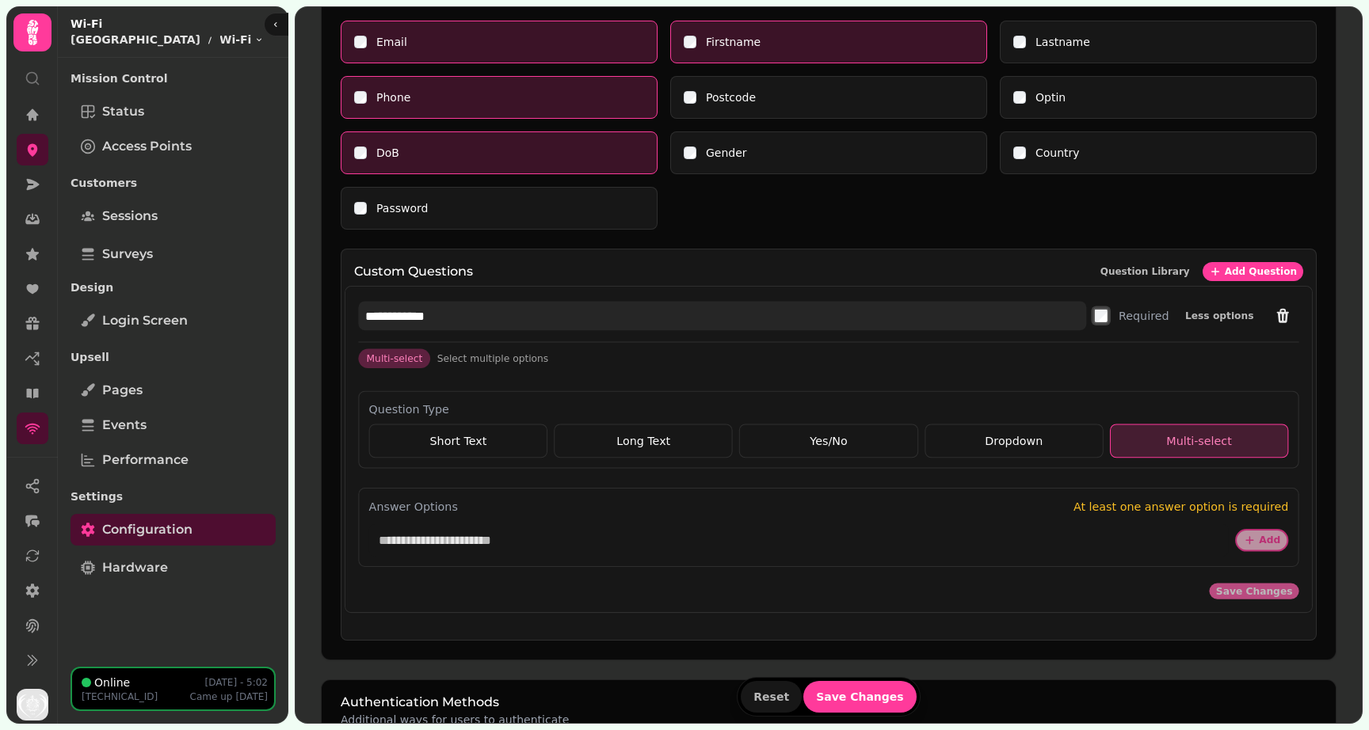
drag, startPoint x: 455, startPoint y: 326, endPoint x: 353, endPoint y: 322, distance: 101.5
click at [353, 322] on div "**********" at bounding box center [828, 450] width 966 height 326
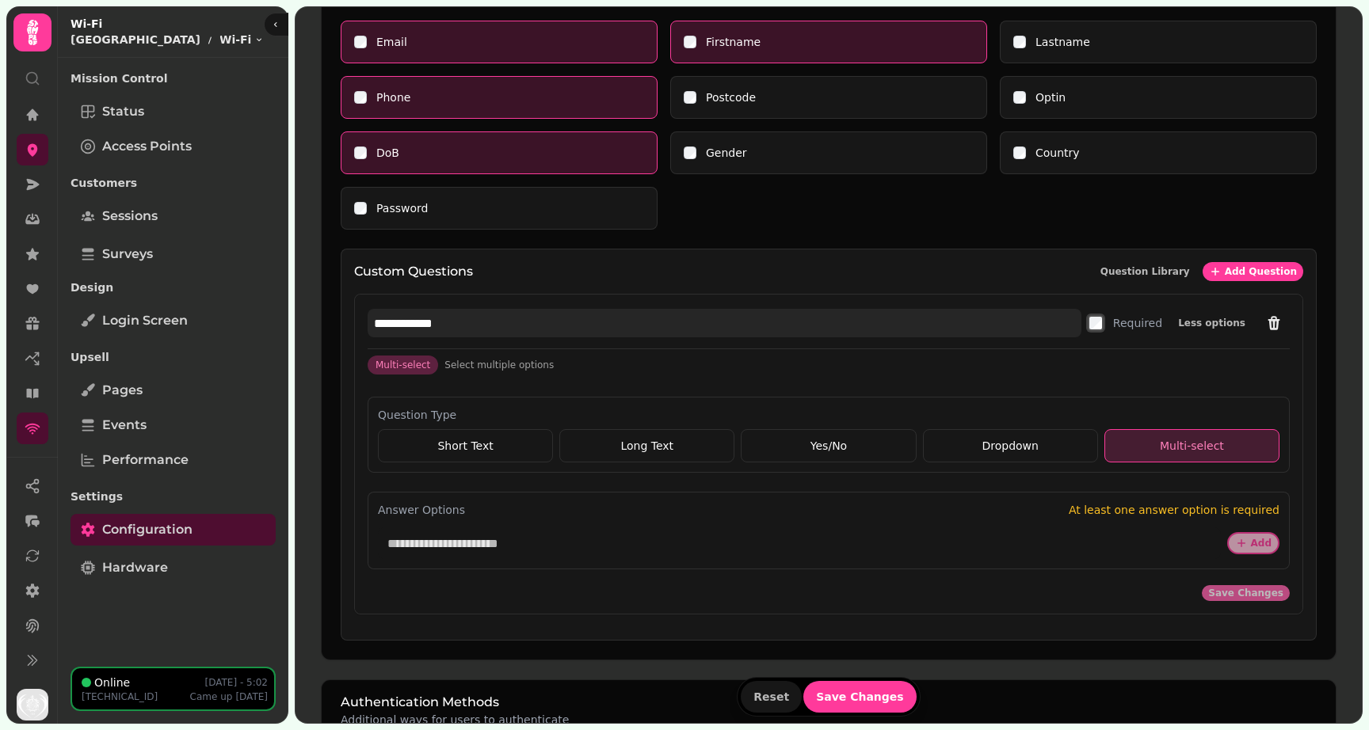
type input "*"
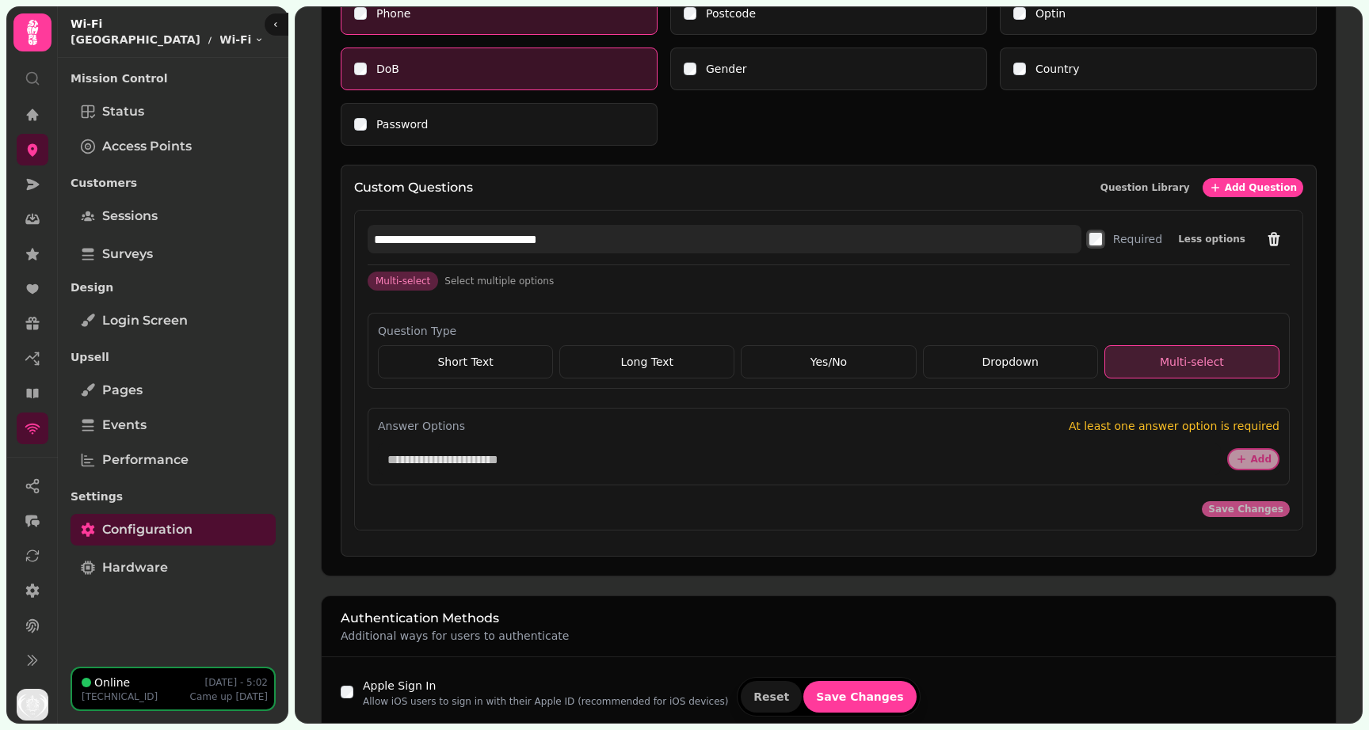
scroll to position [683, 0]
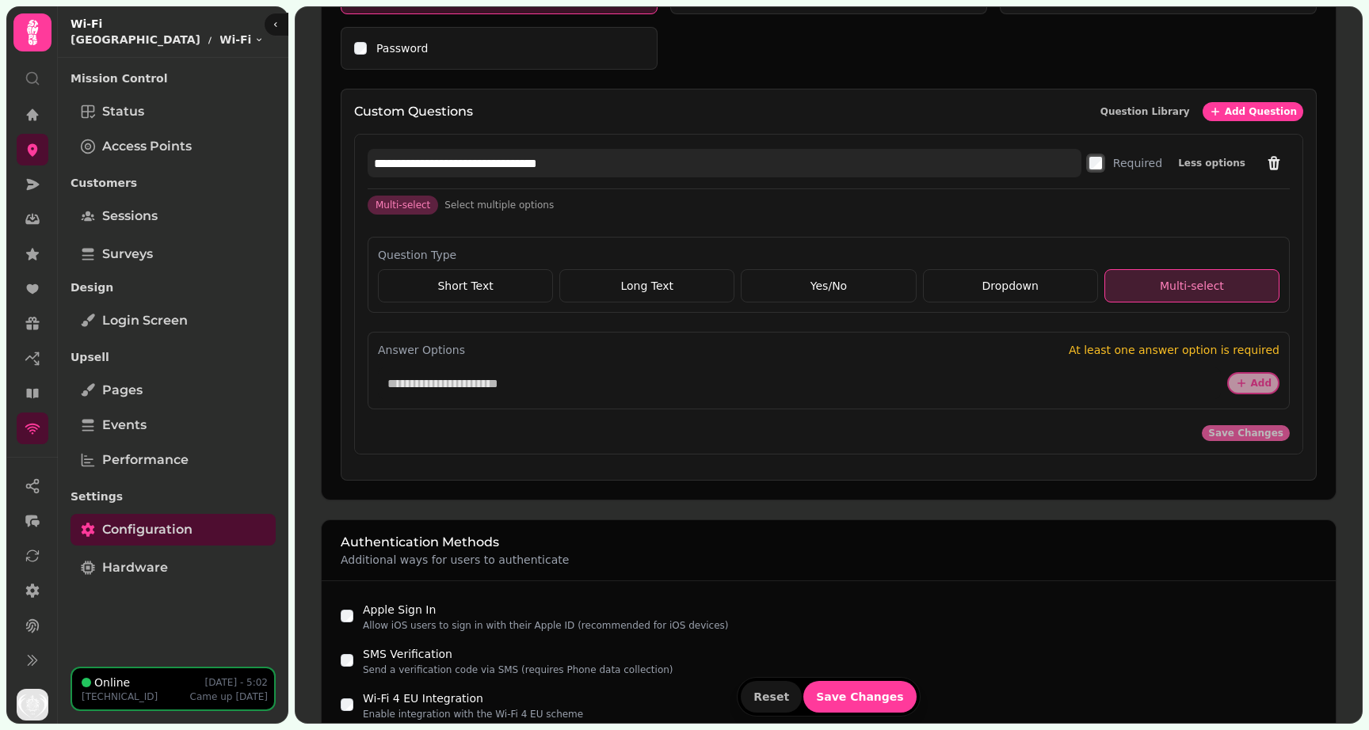
type input "**********"
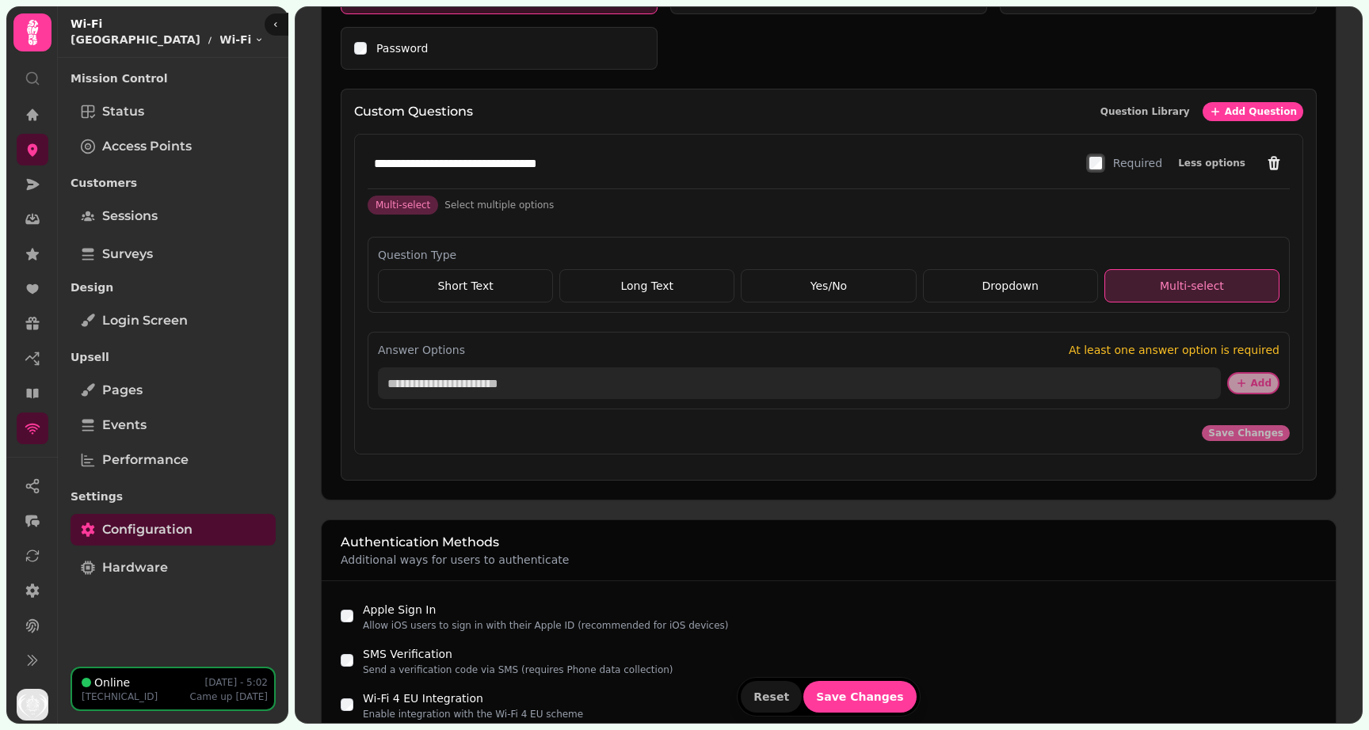
click at [506, 387] on input "text" at bounding box center [799, 384] width 843 height 32
type input "*******"
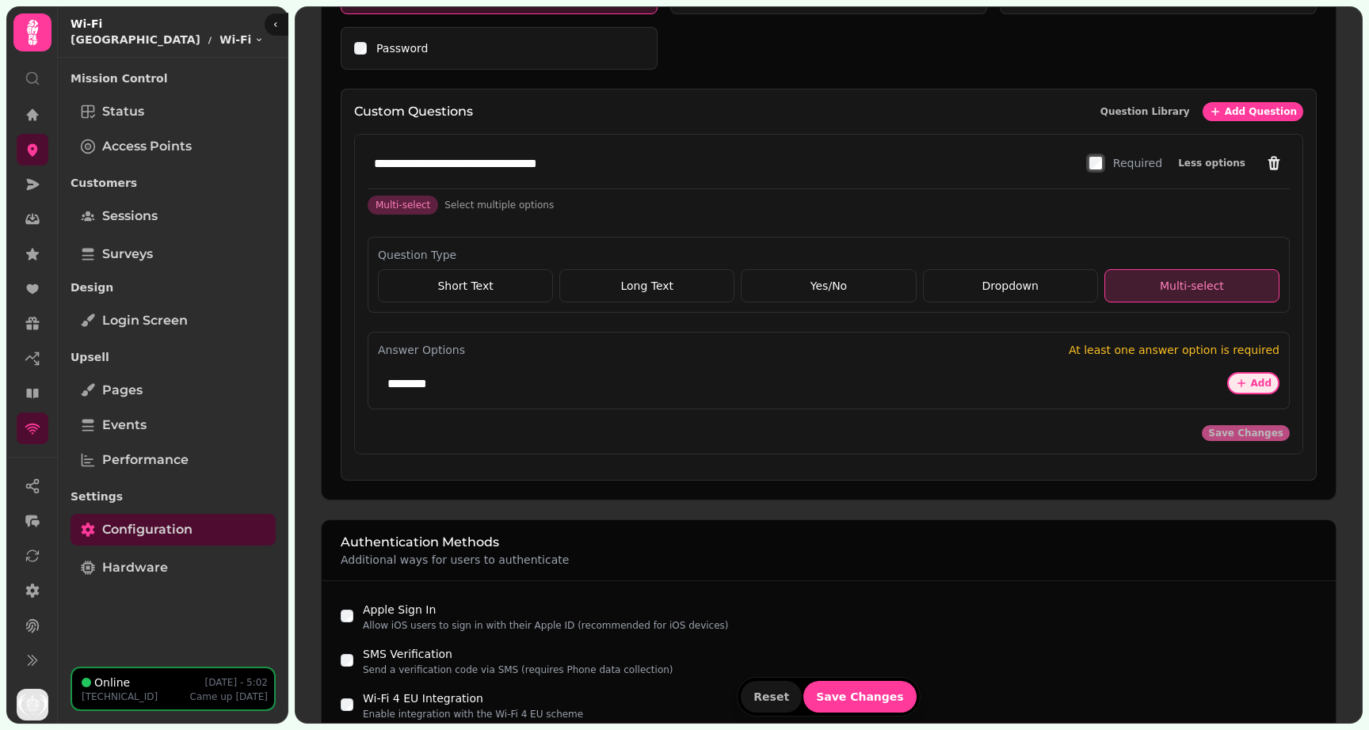
click at [1234, 387] on button "Add" at bounding box center [1253, 383] width 52 height 22
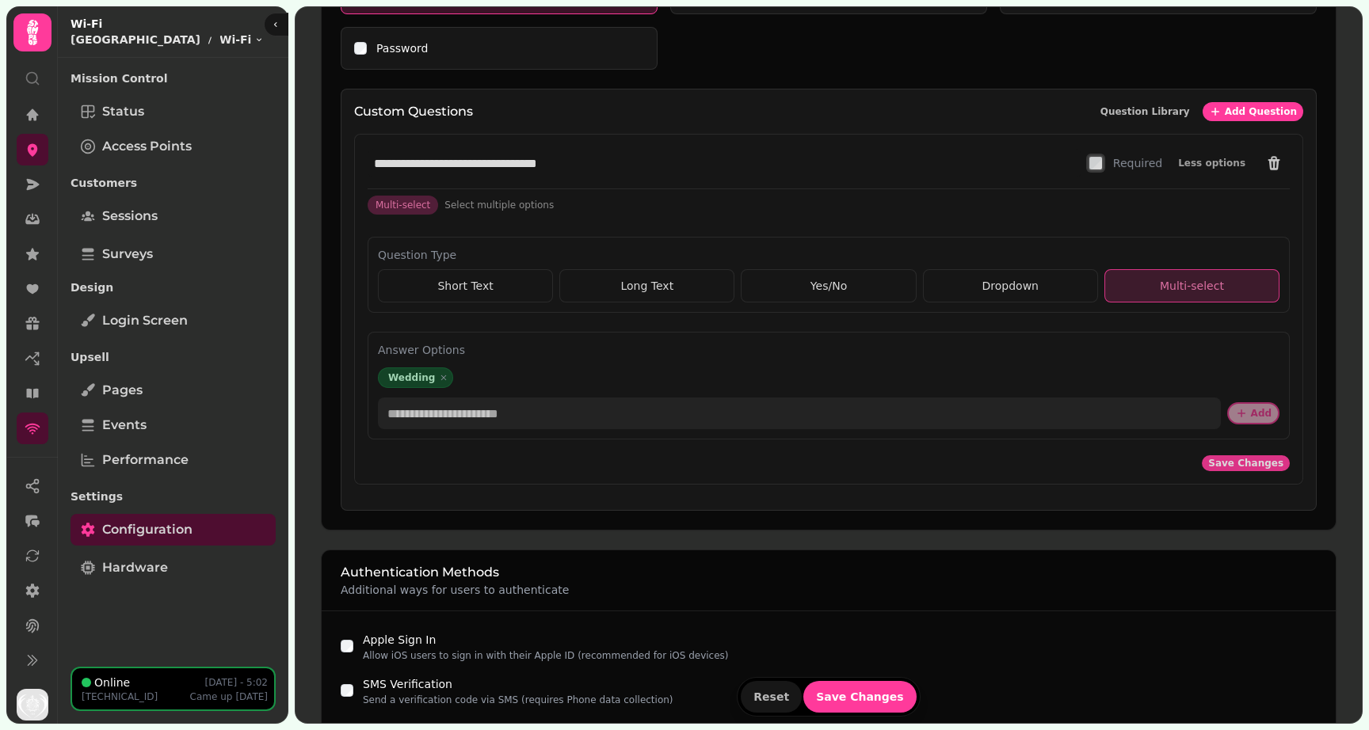
click at [508, 411] on input "text" at bounding box center [799, 414] width 843 height 32
type input "*"
type input "**********"
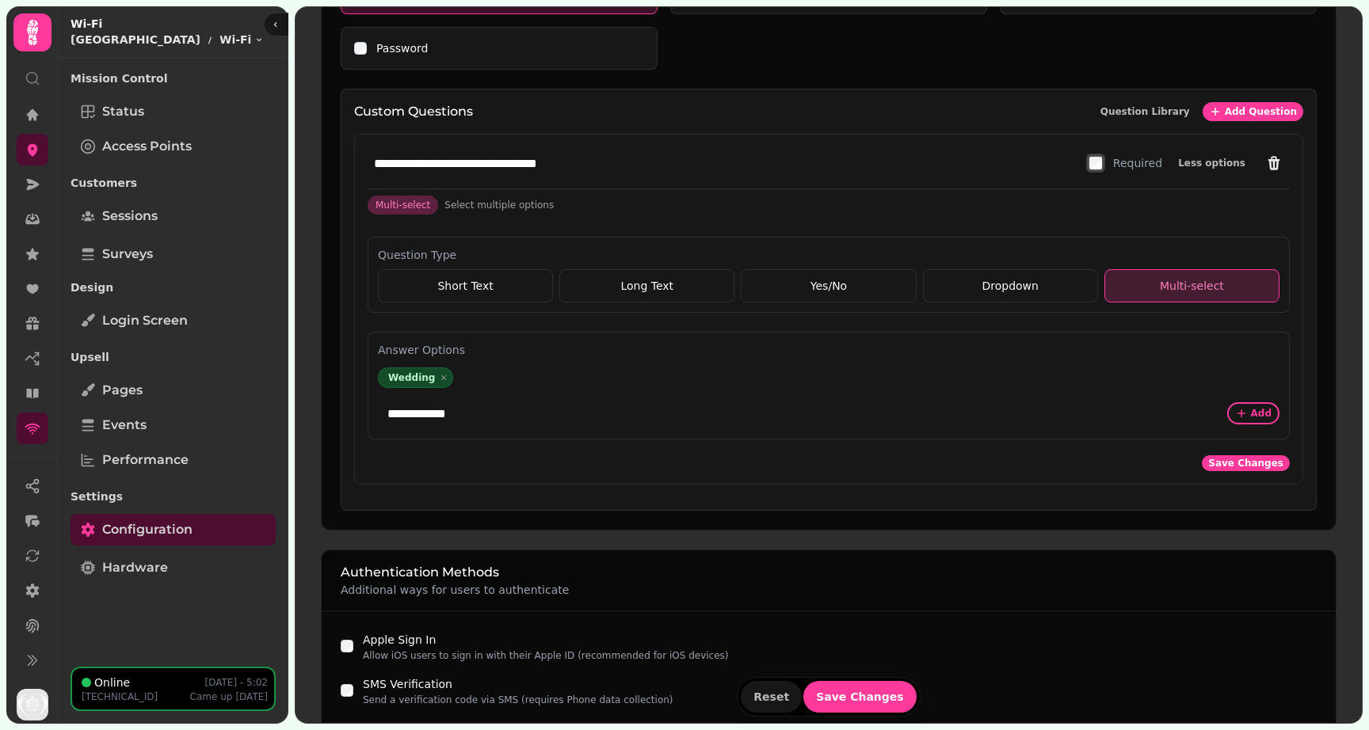
click at [1253, 401] on div "**********" at bounding box center [828, 414] width 901 height 32
click at [1253, 416] on span "Add" at bounding box center [1261, 414] width 21 height 10
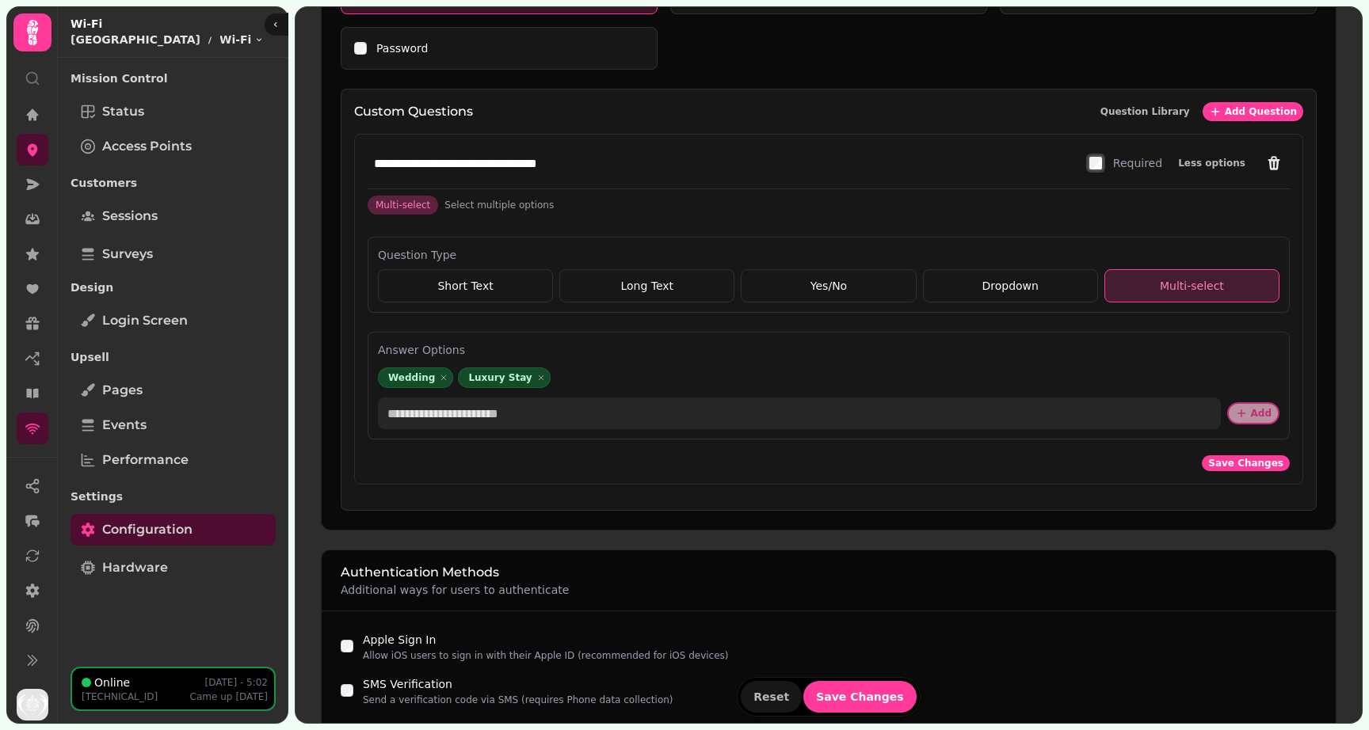
click at [510, 427] on input "text" at bounding box center [799, 414] width 843 height 32
type input "**********"
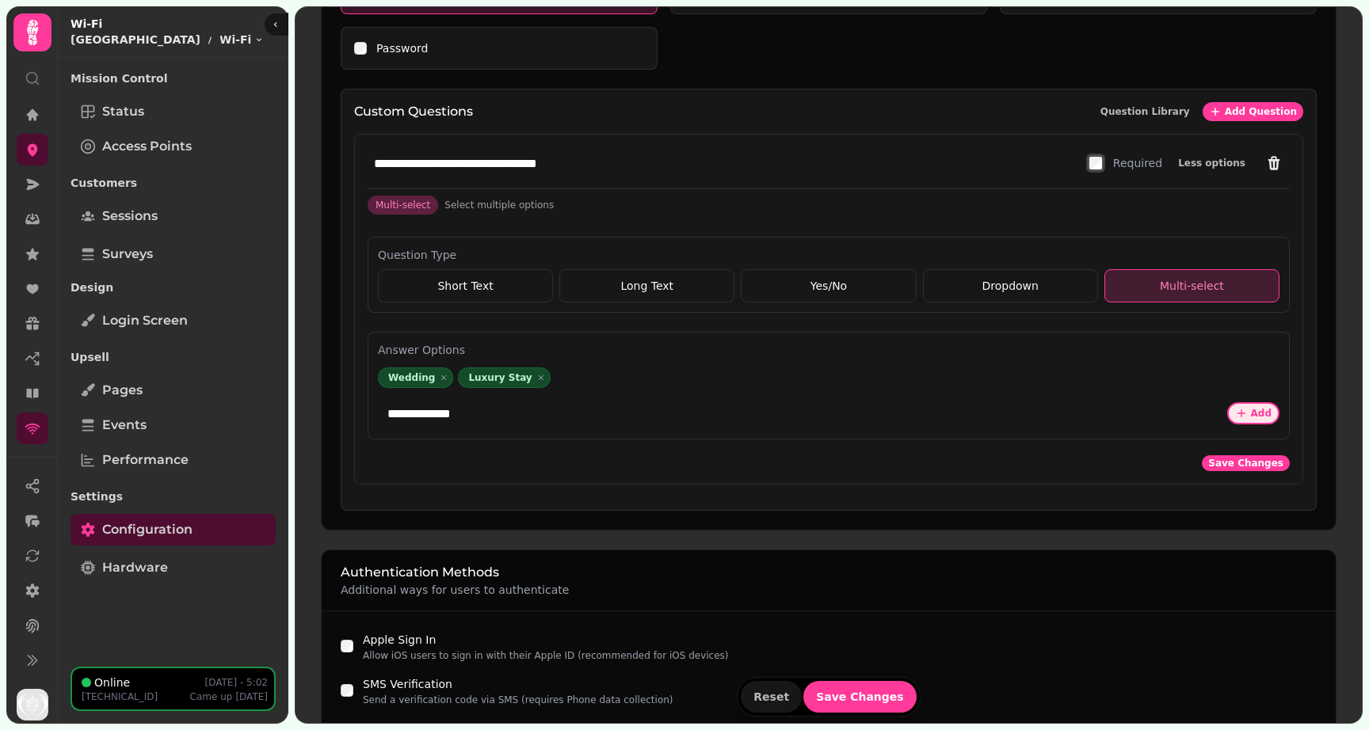
click at [1244, 415] on icon "button" at bounding box center [1241, 413] width 13 height 13
click at [1261, 459] on span "Save Changes" at bounding box center [1245, 464] width 75 height 10
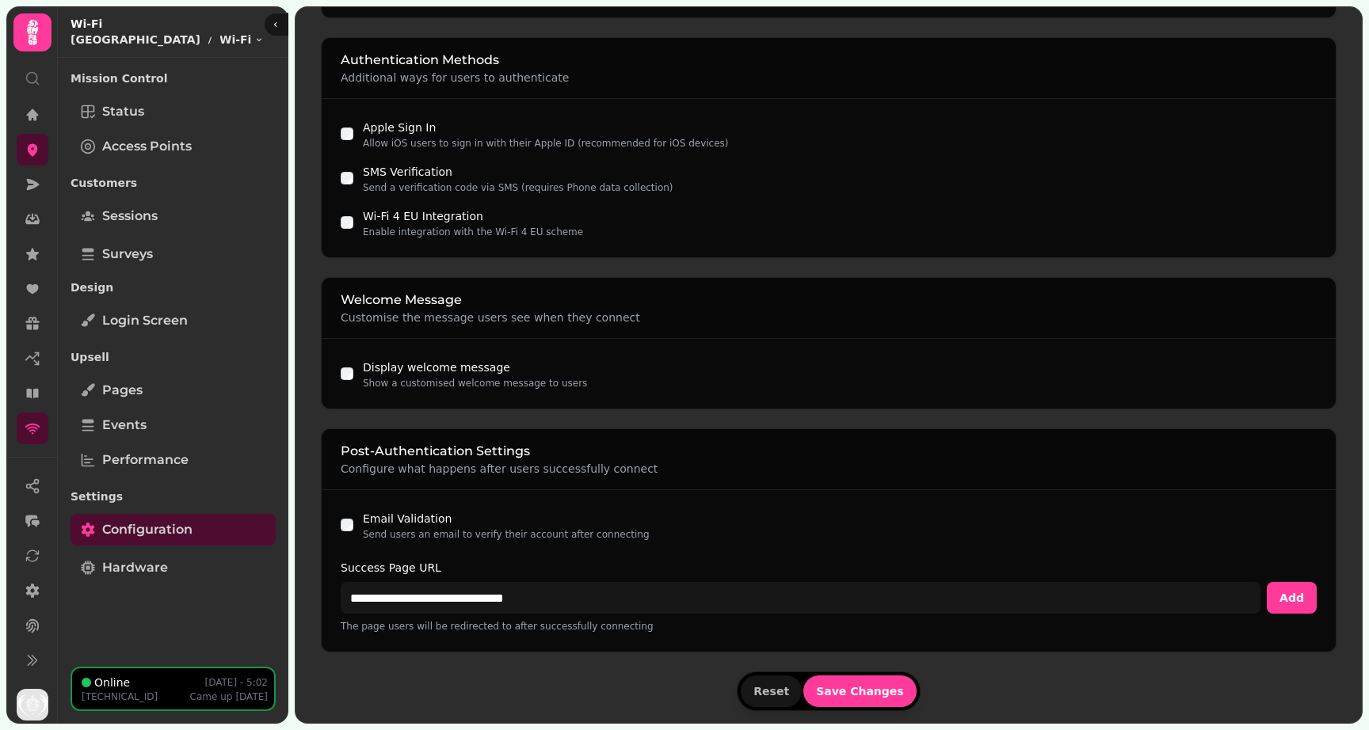
scroll to position [1164, 0]
click at [833, 685] on span "Save Changes" at bounding box center [860, 690] width 88 height 11
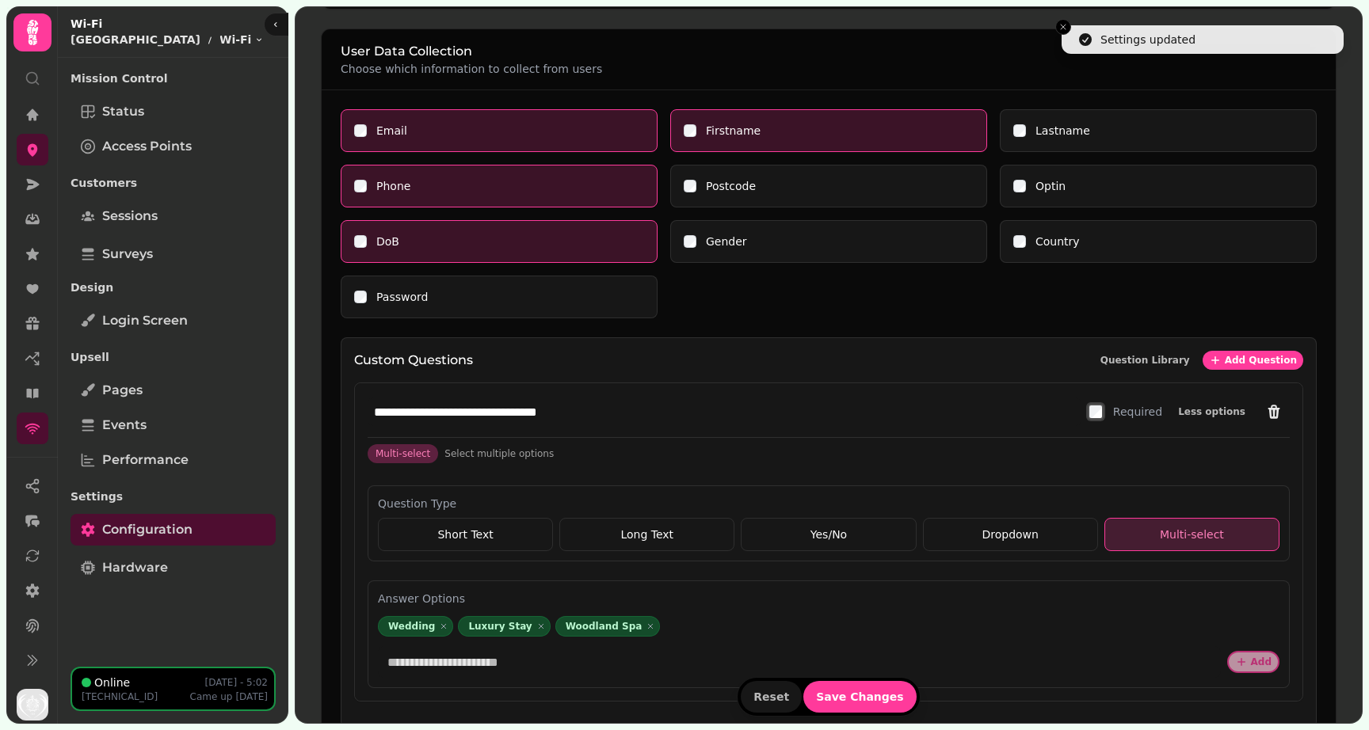
scroll to position [0, 0]
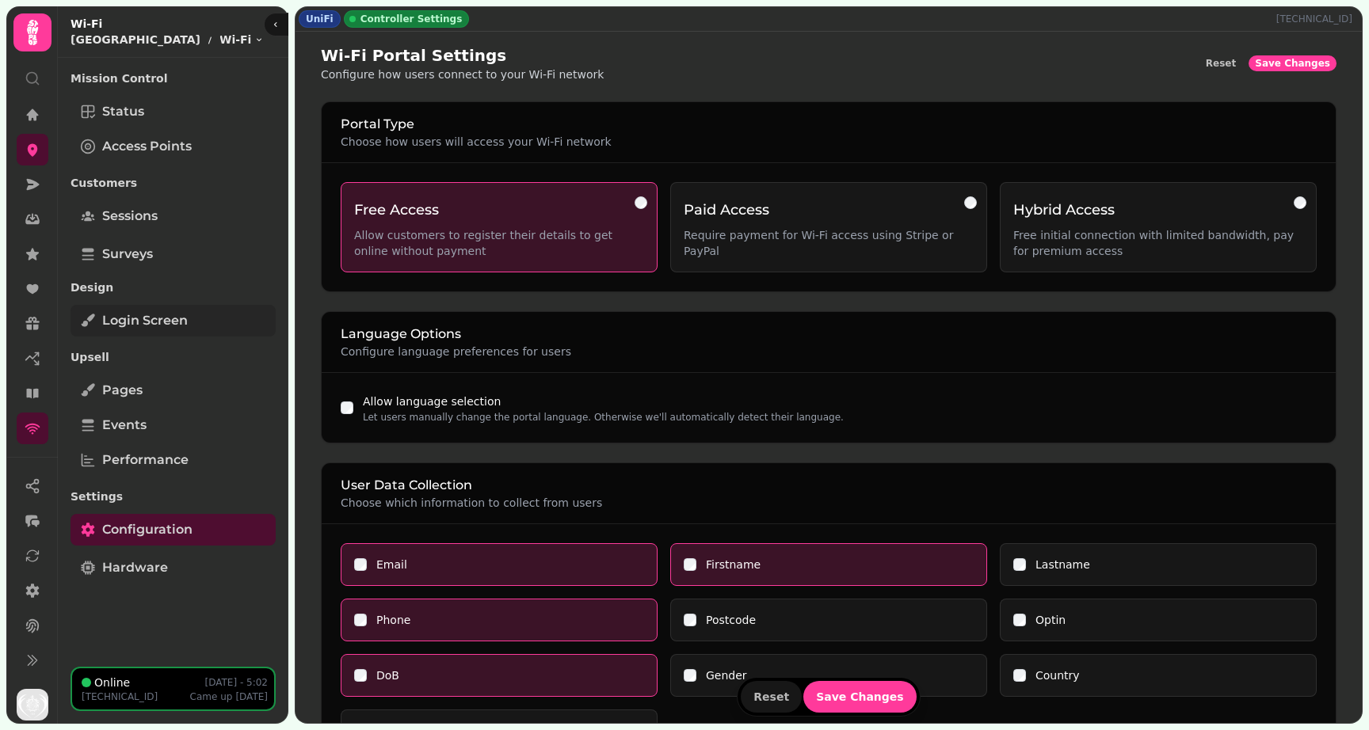
click at [147, 322] on span "Login screen" at bounding box center [145, 320] width 86 height 19
